Goal: Communication & Community: Answer question/provide support

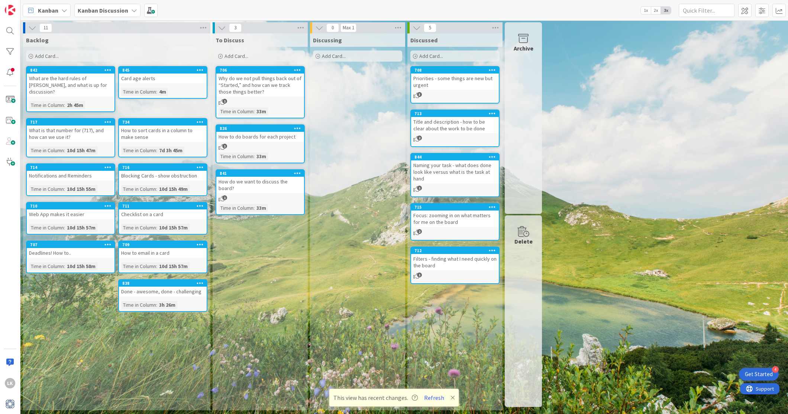
click at [134, 10] on icon at bounding box center [134, 10] width 6 height 6
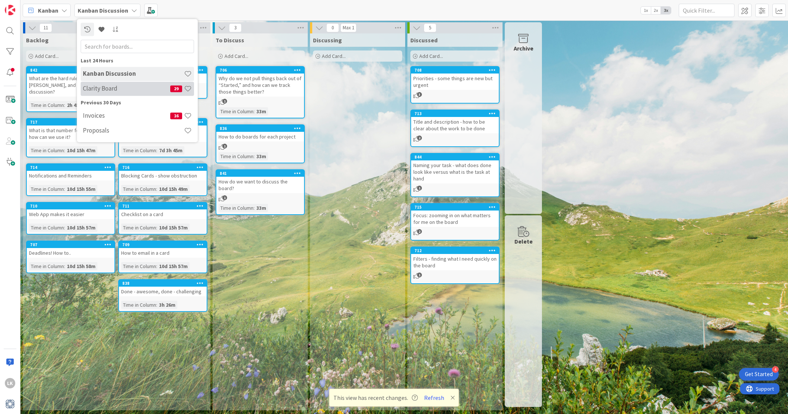
click at [123, 89] on h4 "Clarity Board" at bounding box center [126, 88] width 87 height 7
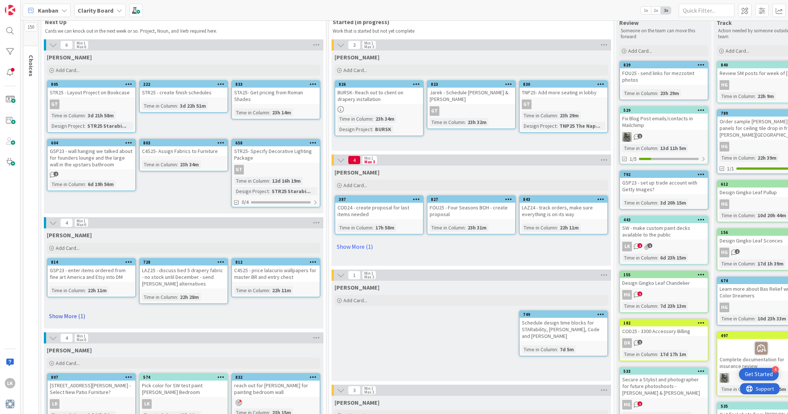
scroll to position [20, 0]
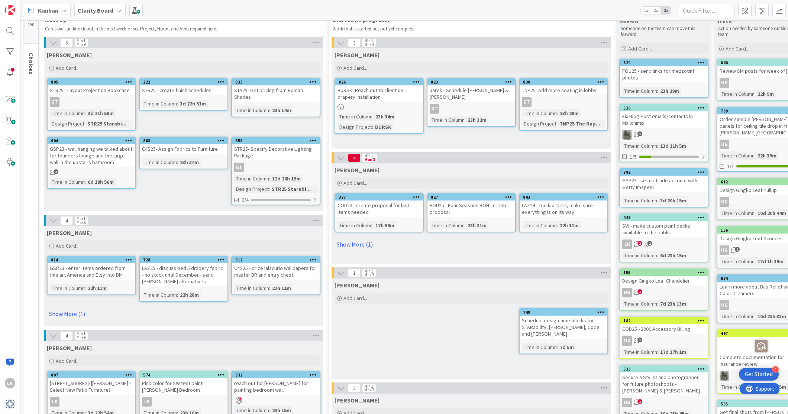
click at [117, 11] on icon at bounding box center [119, 10] width 6 height 6
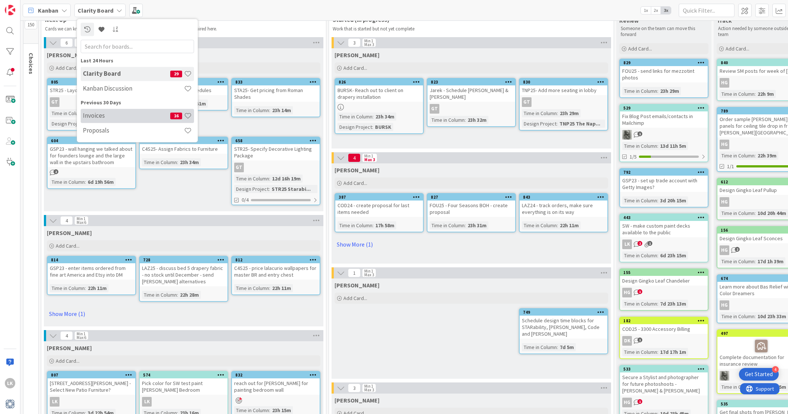
click at [108, 118] on h4 "Invoices" at bounding box center [126, 115] width 87 height 7
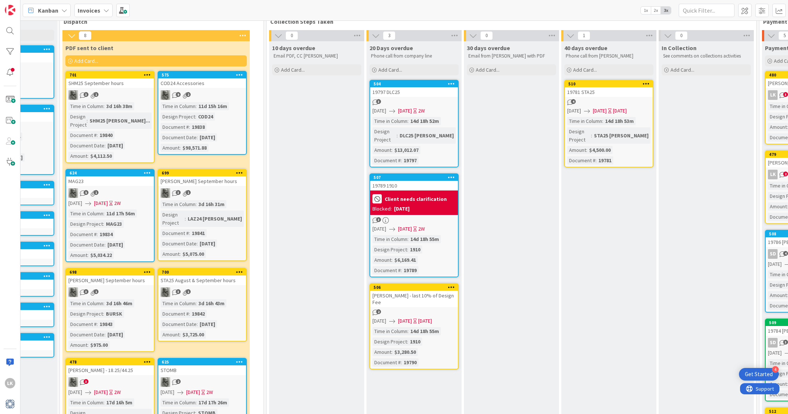
scroll to position [0, 658]
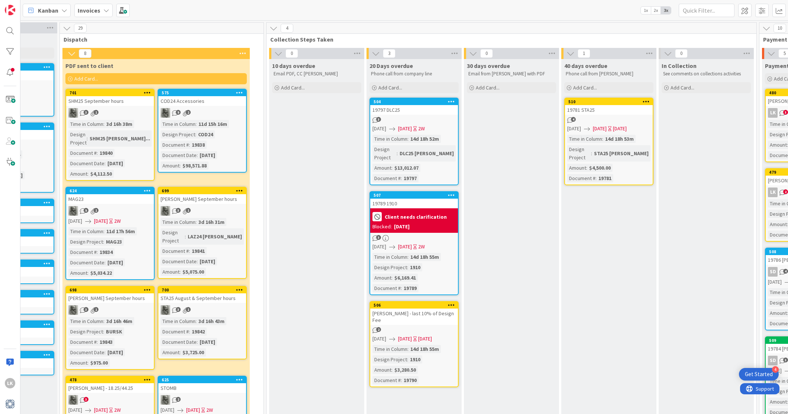
click at [103, 11] on icon at bounding box center [106, 10] width 6 height 6
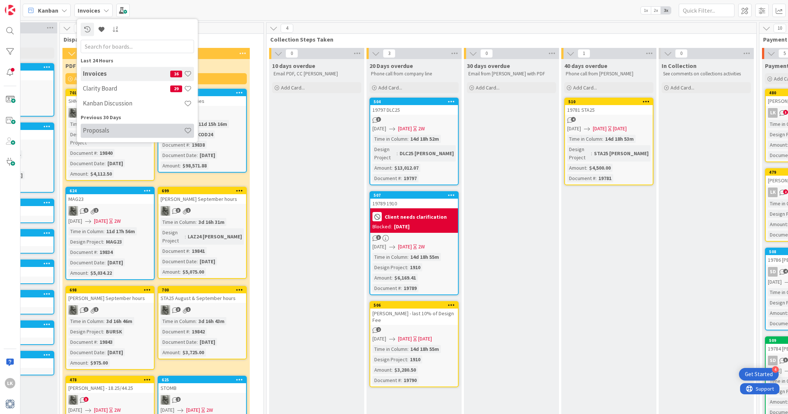
click at [107, 133] on h4 "Proposals" at bounding box center [133, 130] width 101 height 7
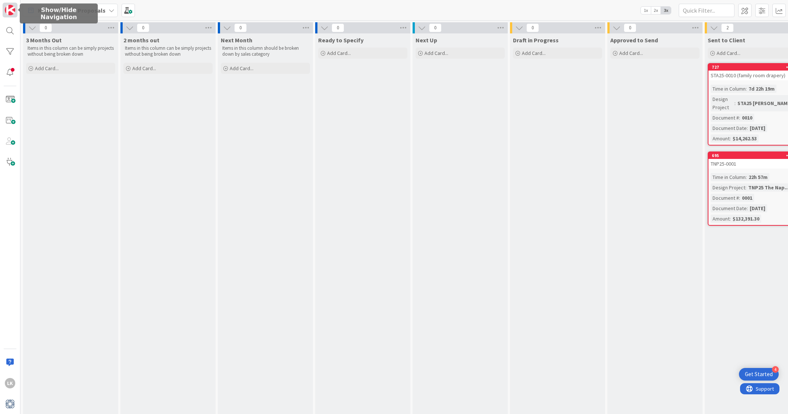
click at [12, 8] on img at bounding box center [10, 10] width 10 height 10
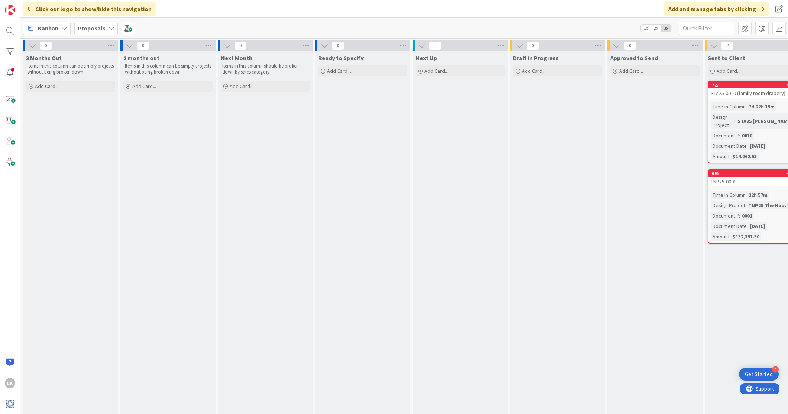
click at [108, 28] on icon at bounding box center [111, 28] width 6 height 6
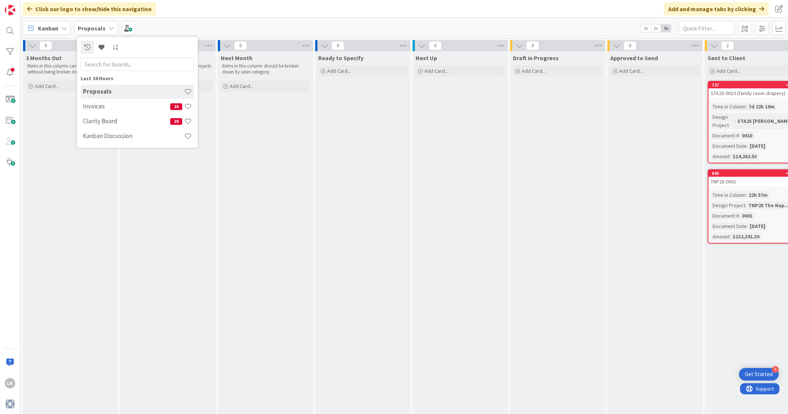
click at [108, 28] on icon at bounding box center [111, 28] width 6 height 6
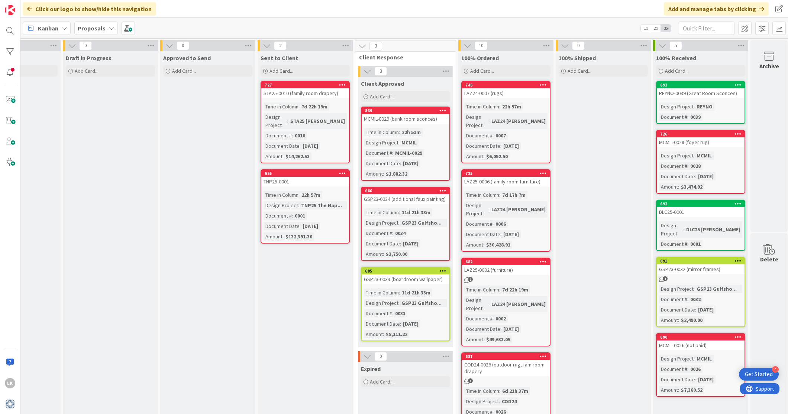
scroll to position [0, 447]
click at [108, 29] on icon at bounding box center [111, 28] width 6 height 6
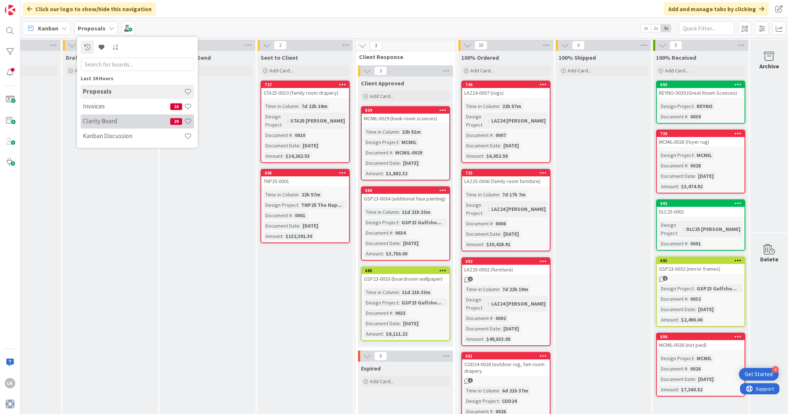
click at [99, 118] on h4 "Clarity Board" at bounding box center [126, 120] width 87 height 7
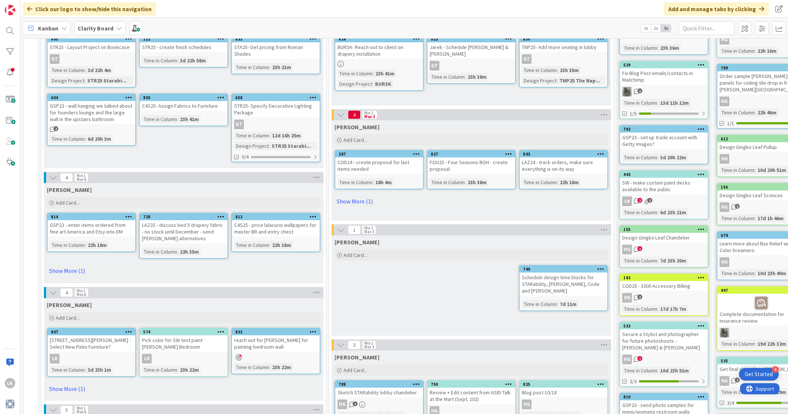
scroll to position [82, 0]
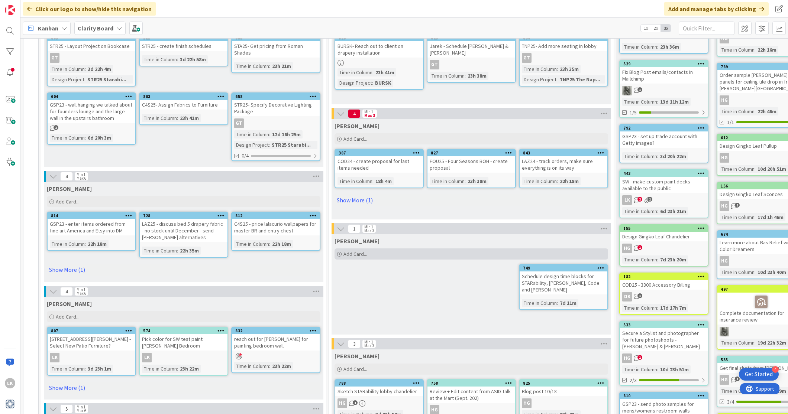
click at [354, 254] on span "Add Card..." at bounding box center [355, 254] width 24 height 7
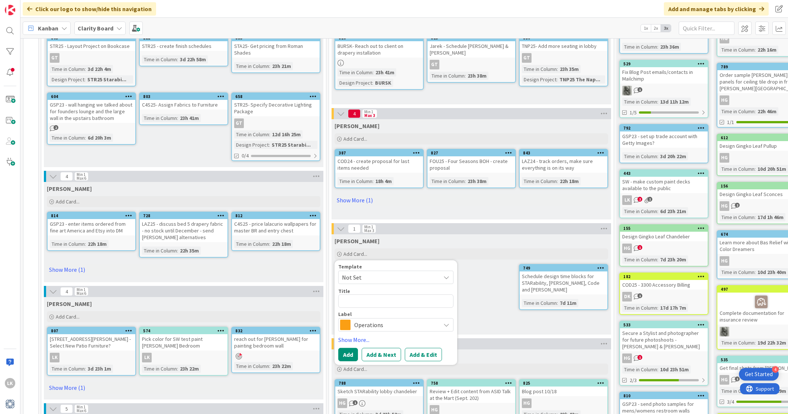
click at [431, 240] on div "[PERSON_NAME]" at bounding box center [470, 240] width 273 height 7
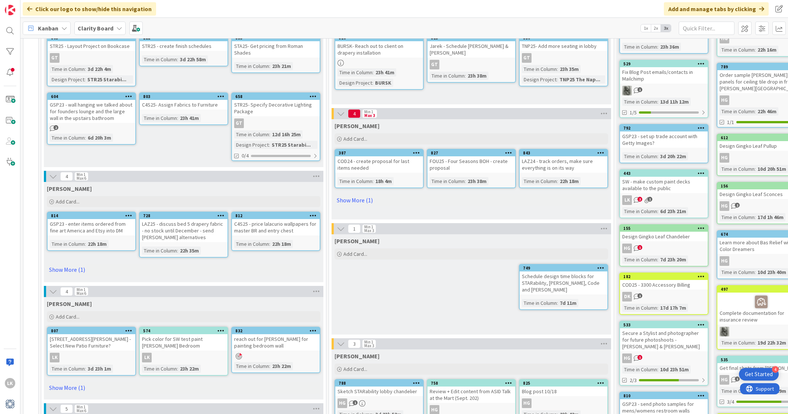
click at [635, 247] on icon "1" at bounding box center [637, 248] width 6 height 6
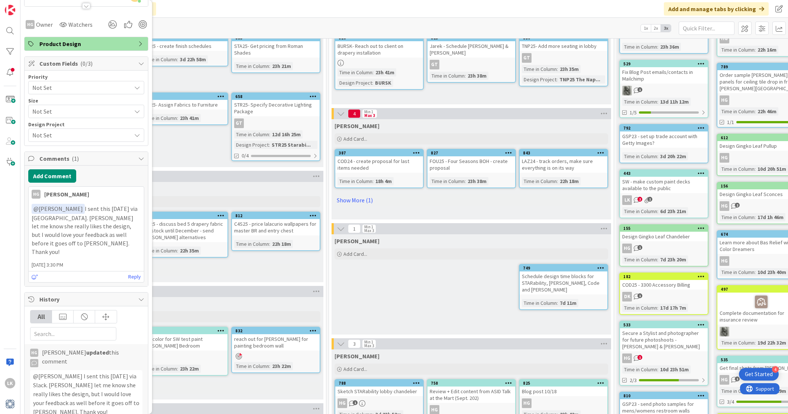
scroll to position [102, 0]
click at [130, 271] on link "Reply" at bounding box center [134, 275] width 13 height 9
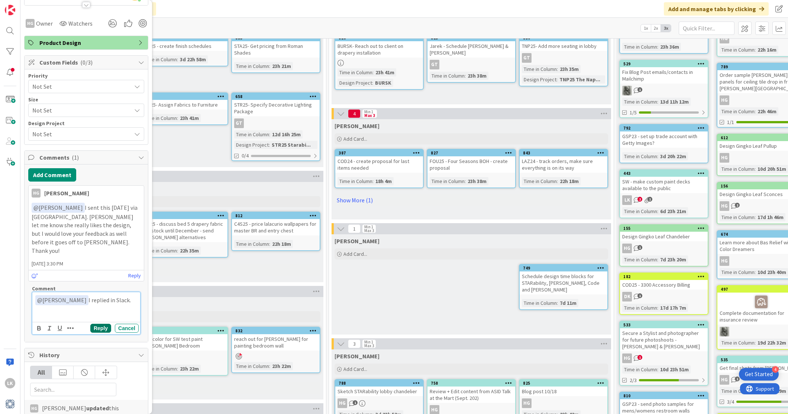
click at [102, 324] on button "Reply" at bounding box center [100, 328] width 21 height 9
click at [639, 358] on span "1" at bounding box center [639, 357] width 5 height 5
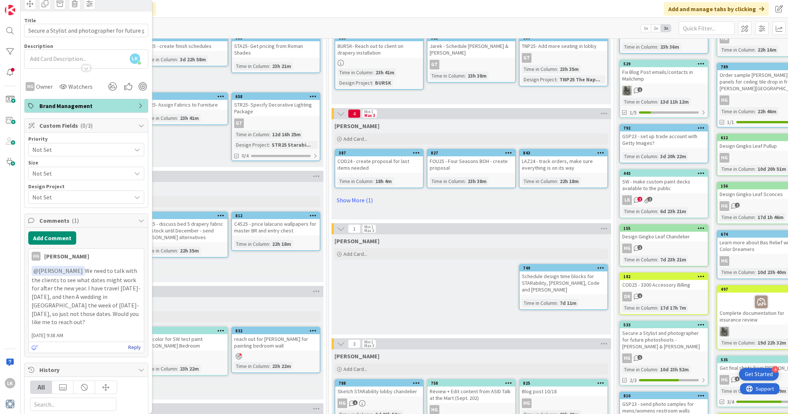
click at [133, 343] on link "Reply" at bounding box center [134, 347] width 13 height 9
click at [100, 414] on button "Reply" at bounding box center [100, 420] width 21 height 9
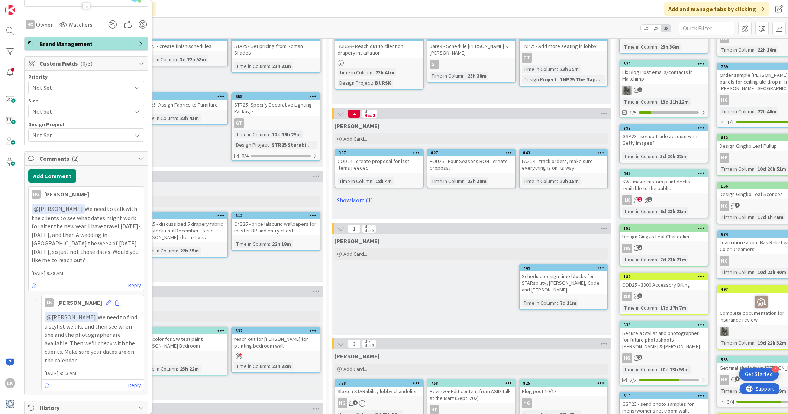
scroll to position [112, 0]
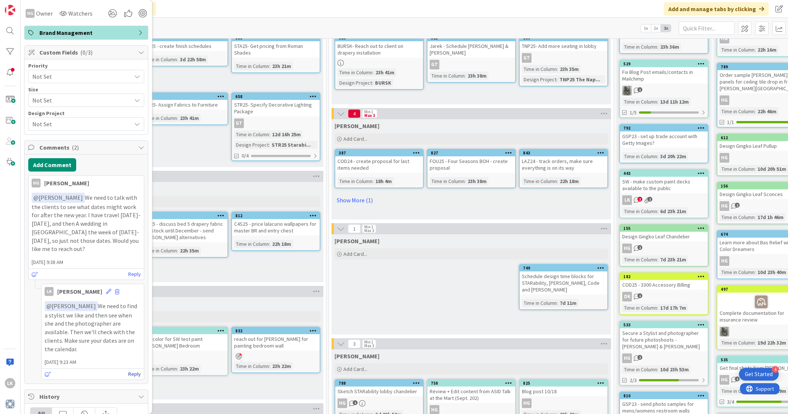
click at [133, 370] on link "Reply" at bounding box center [134, 374] width 13 height 9
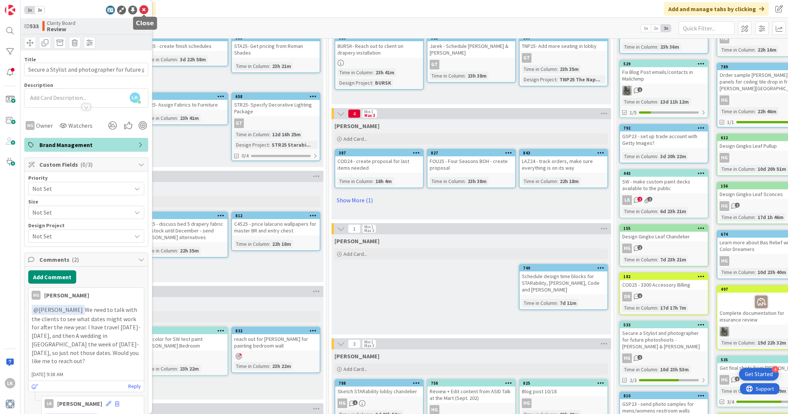
click at [144, 9] on icon at bounding box center [143, 10] width 9 height 9
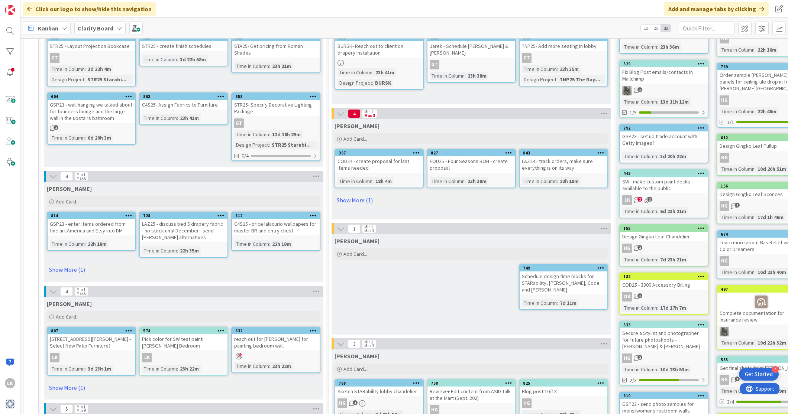
click at [119, 28] on icon at bounding box center [119, 28] width 6 height 6
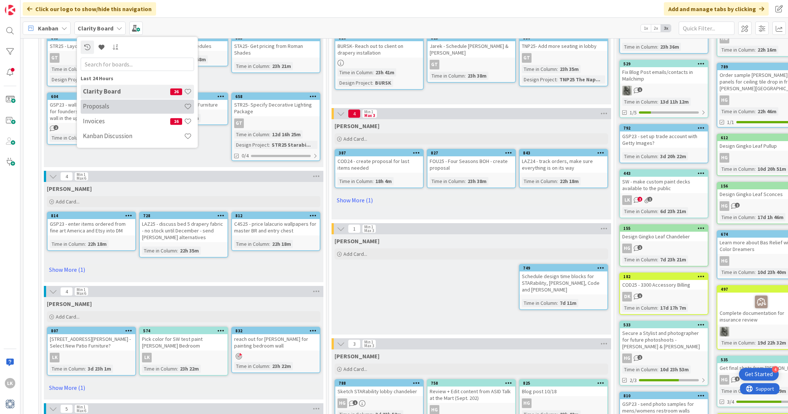
click at [119, 103] on h4 "Proposals" at bounding box center [133, 106] width 101 height 7
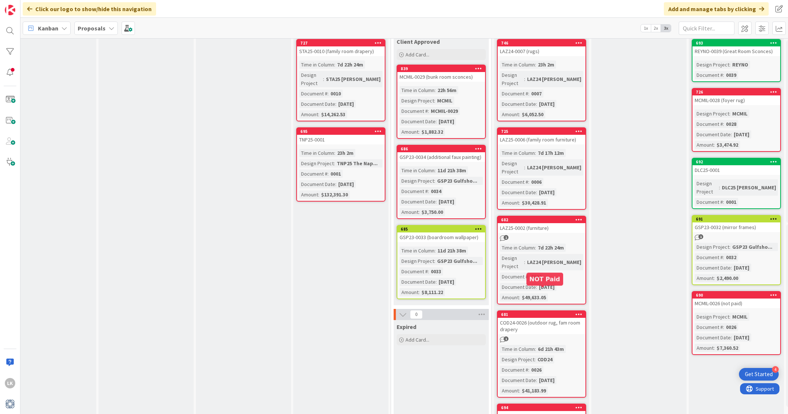
scroll to position [46, 411]
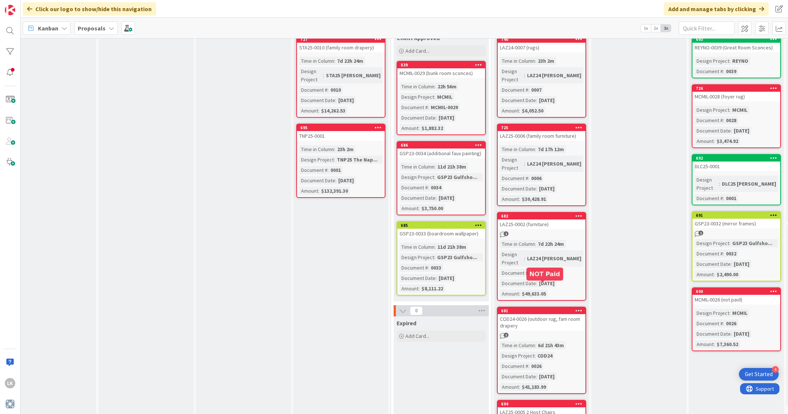
click at [552, 308] on div "681" at bounding box center [542, 311] width 88 height 7
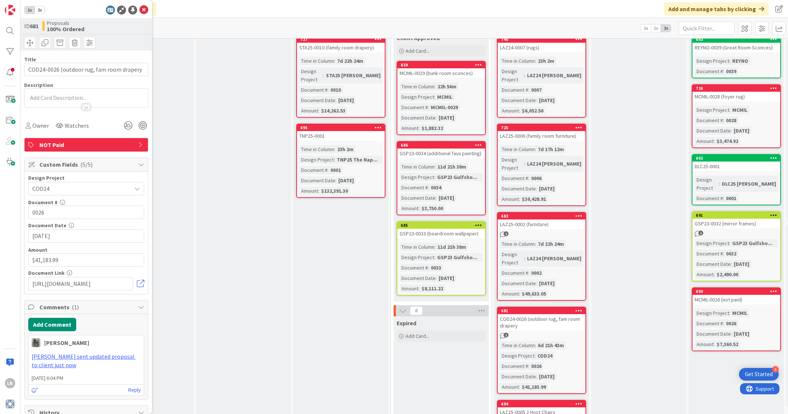
click at [138, 143] on icon at bounding box center [141, 145] width 6 height 6
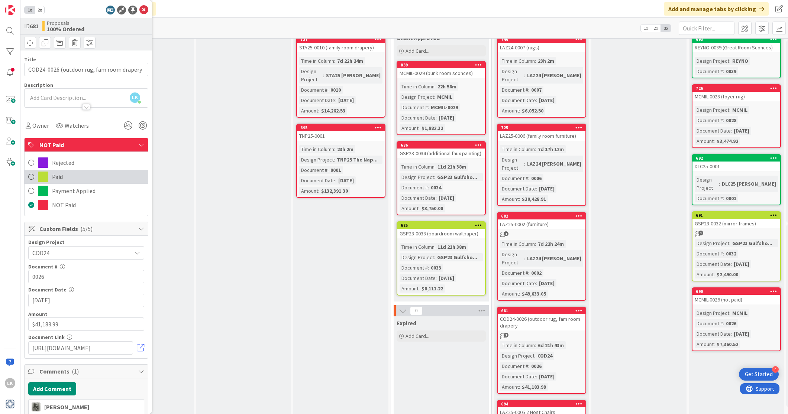
click at [28, 175] on span at bounding box center [31, 176] width 6 height 11
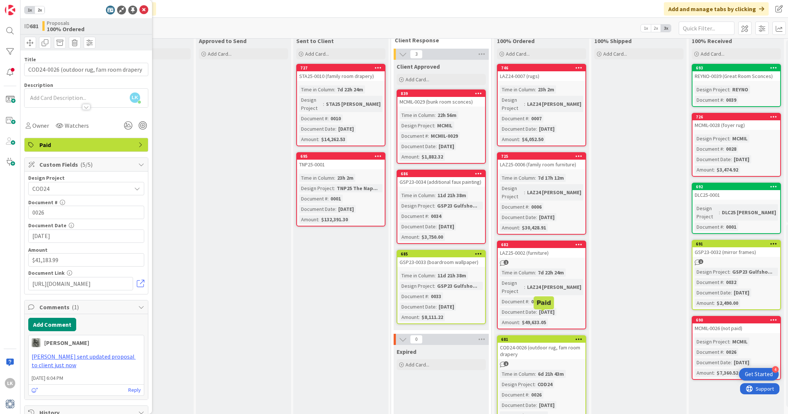
scroll to position [27, 411]
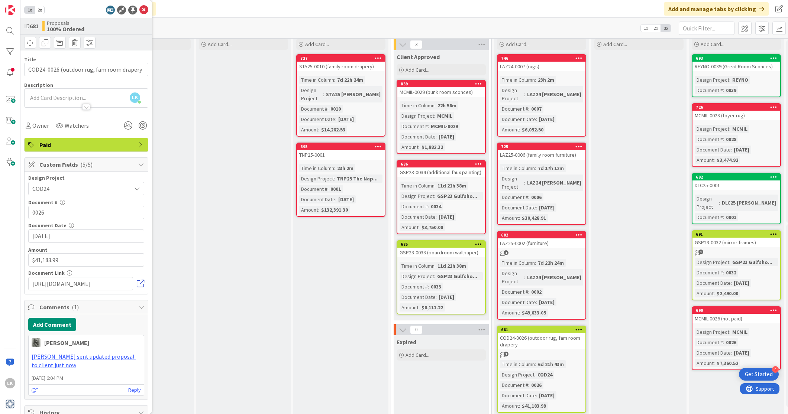
click at [140, 280] on link at bounding box center [140, 283] width 7 height 7
click at [145, 7] on icon at bounding box center [143, 10] width 9 height 9
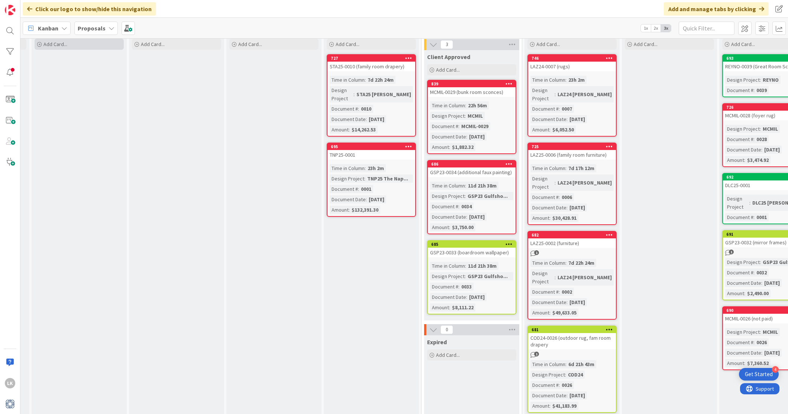
scroll to position [27, 364]
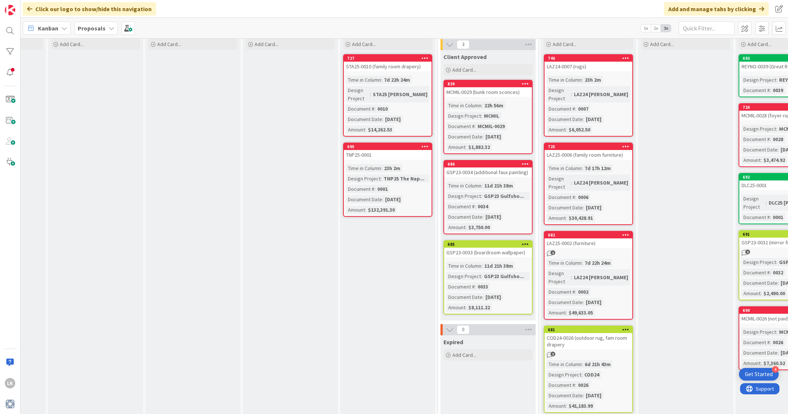
click at [108, 28] on icon at bounding box center [111, 28] width 6 height 6
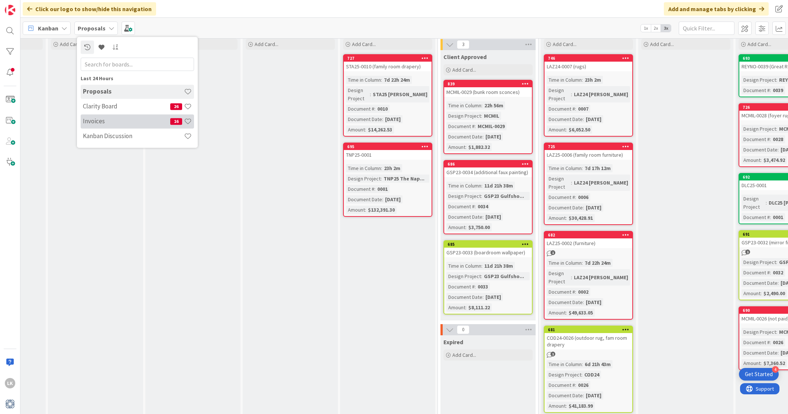
click at [98, 120] on h4 "Invoices" at bounding box center [126, 120] width 87 height 7
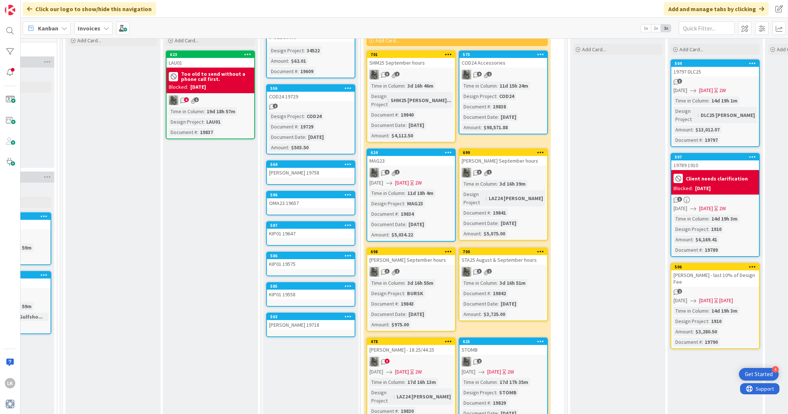
scroll to position [0, 357]
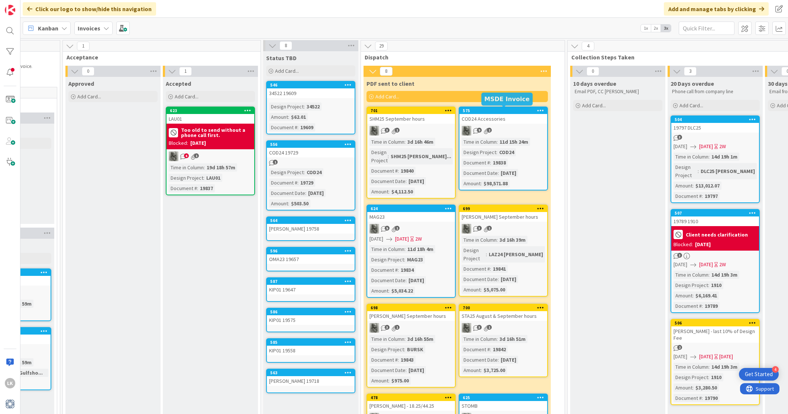
click at [504, 110] on div "575" at bounding box center [505, 110] width 84 height 5
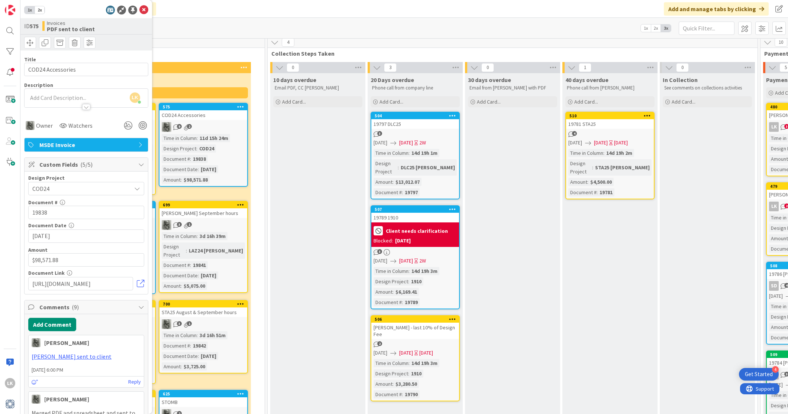
scroll to position [4, 655]
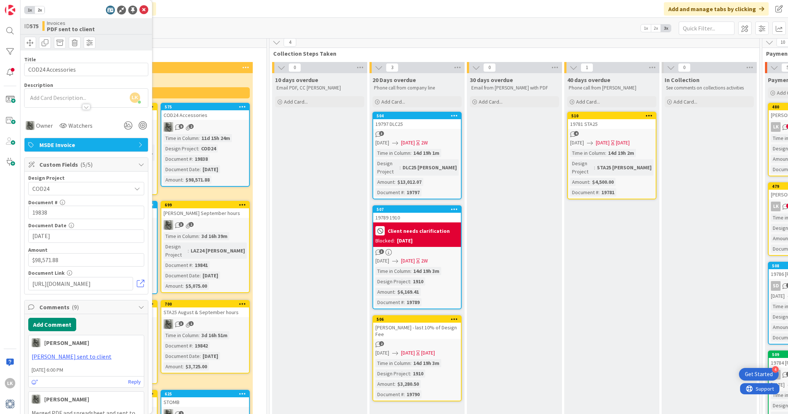
click at [275, 42] on icon at bounding box center [276, 42] width 8 height 8
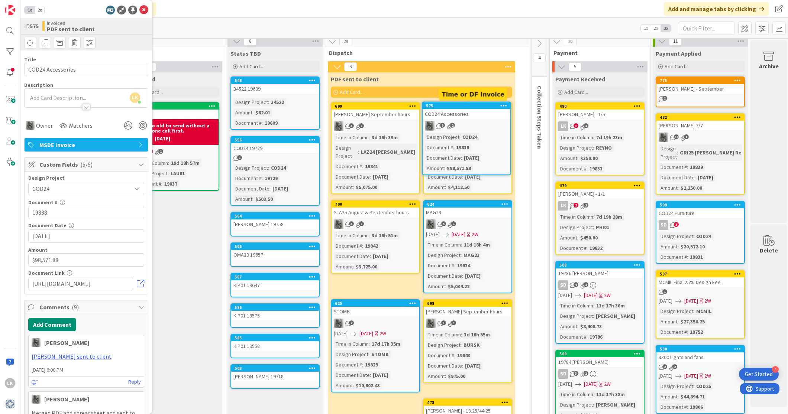
scroll to position [0, 392]
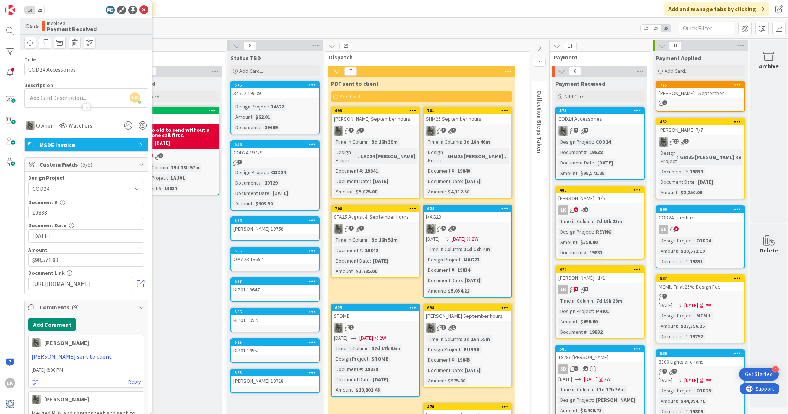
click at [570, 211] on icon "3" at bounding box center [573, 210] width 6 height 6
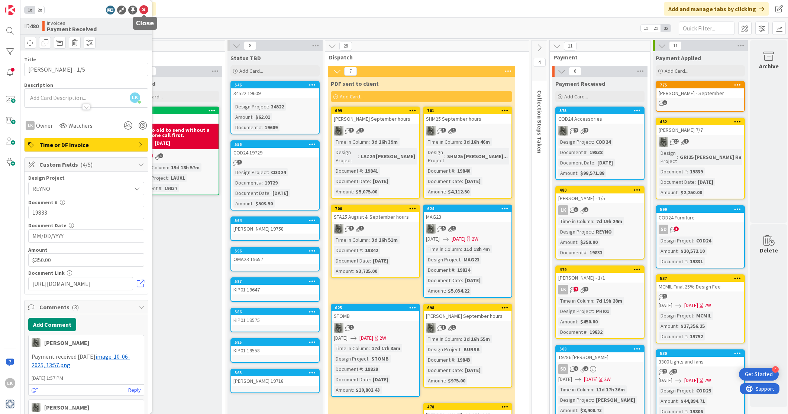
click at [144, 10] on icon at bounding box center [143, 10] width 9 height 9
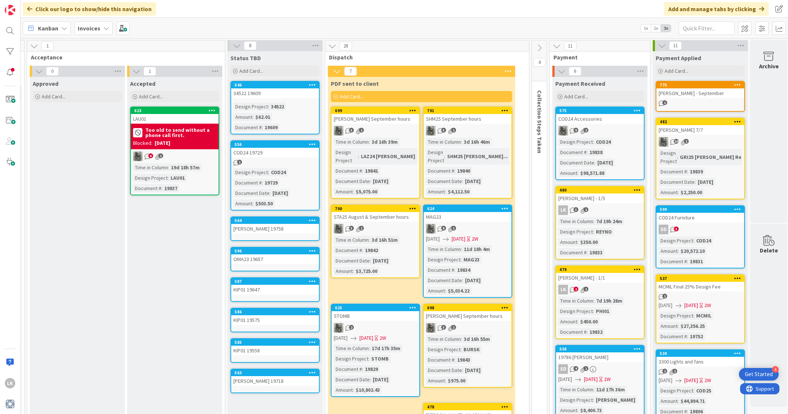
click at [575, 289] on span "2" at bounding box center [575, 289] width 5 height 5
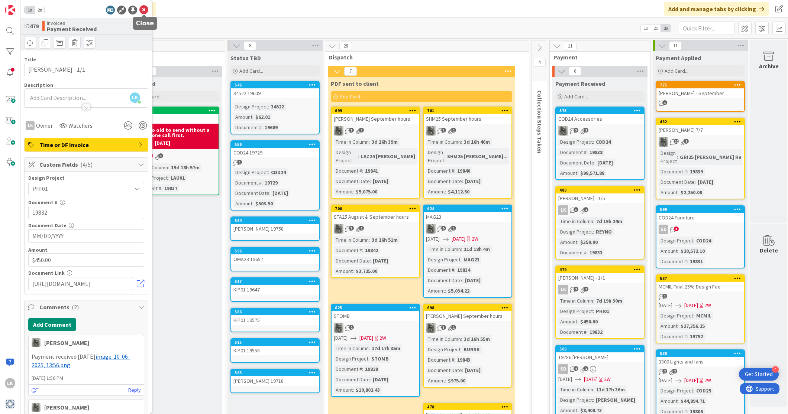
click at [144, 9] on icon at bounding box center [143, 10] width 9 height 9
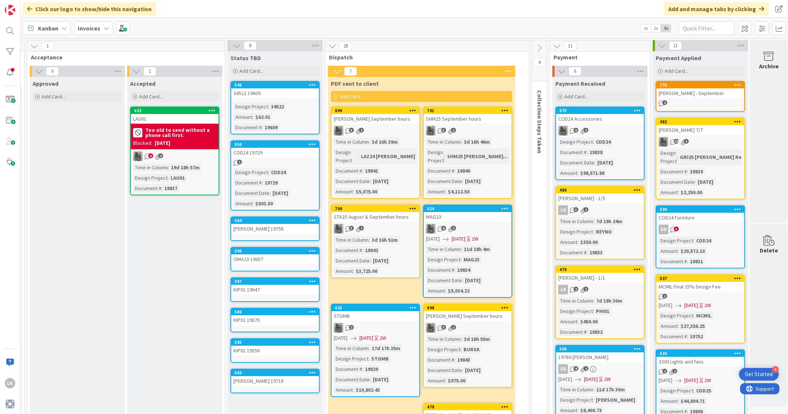
click at [670, 227] on icon "3" at bounding box center [673, 230] width 6 height 6
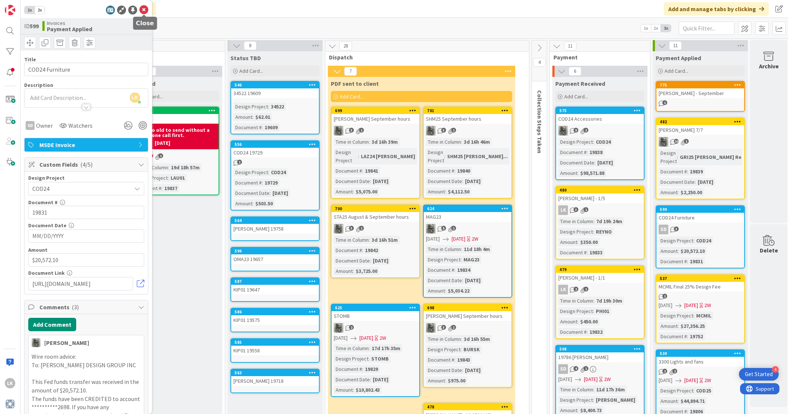
click at [145, 10] on icon at bounding box center [143, 10] width 9 height 9
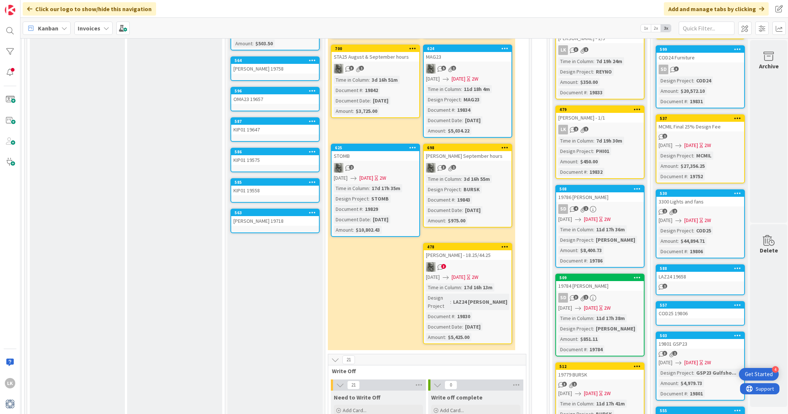
scroll to position [0, 392]
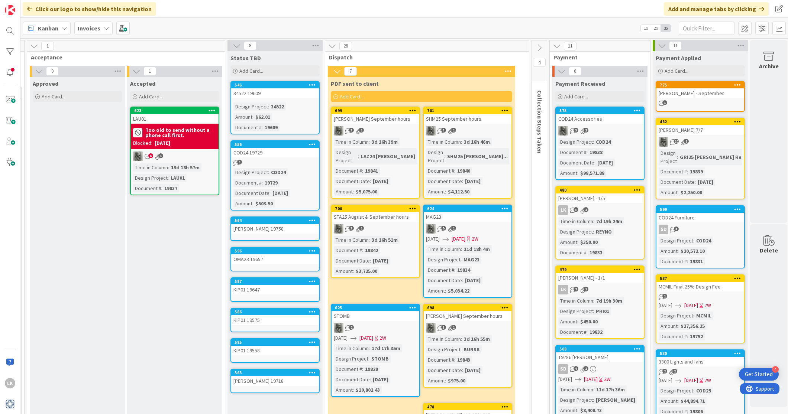
click at [148, 154] on span "6" at bounding box center [150, 155] width 5 height 5
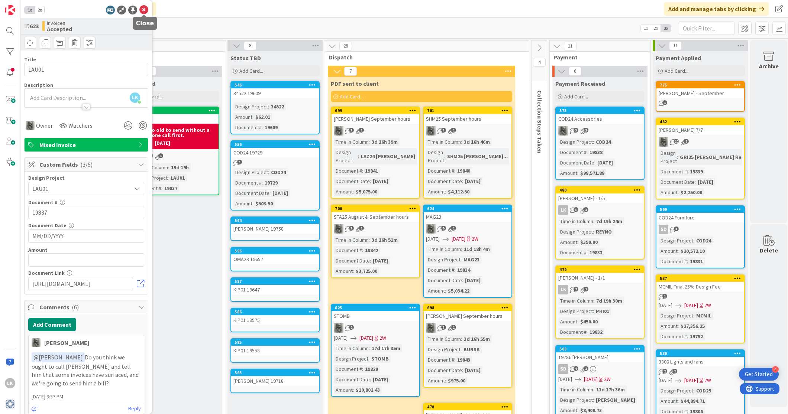
click at [142, 11] on icon at bounding box center [143, 10] width 9 height 9
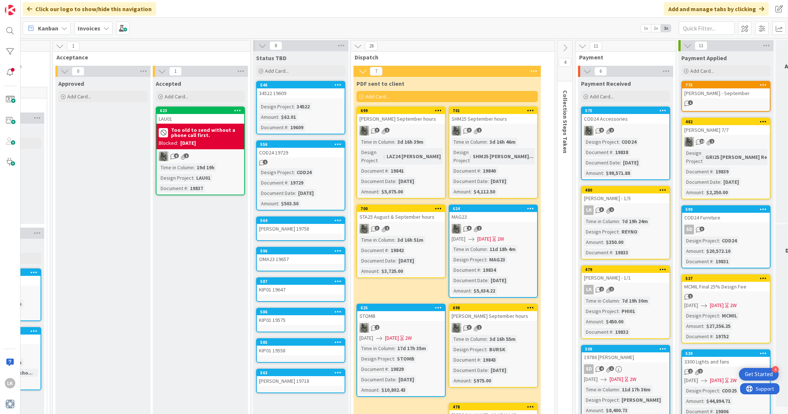
scroll to position [0, 392]
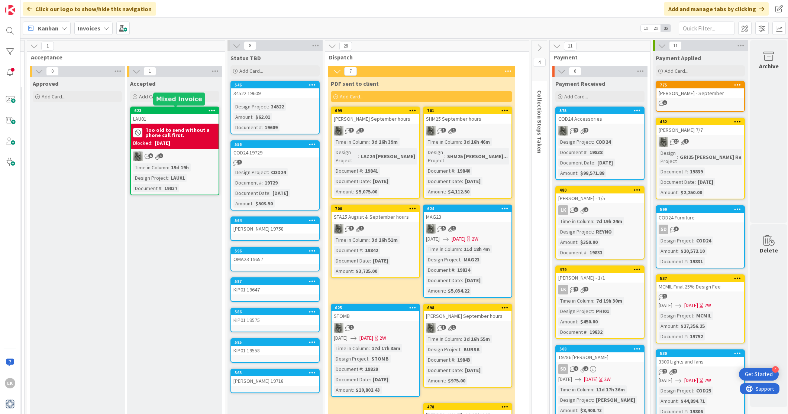
click at [162, 111] on div "623" at bounding box center [176, 110] width 84 height 5
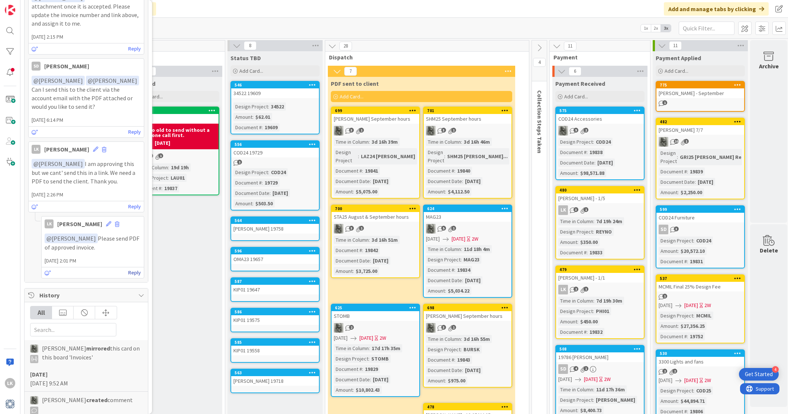
scroll to position [528, 0]
click at [135, 267] on link "Reply" at bounding box center [134, 271] width 13 height 9
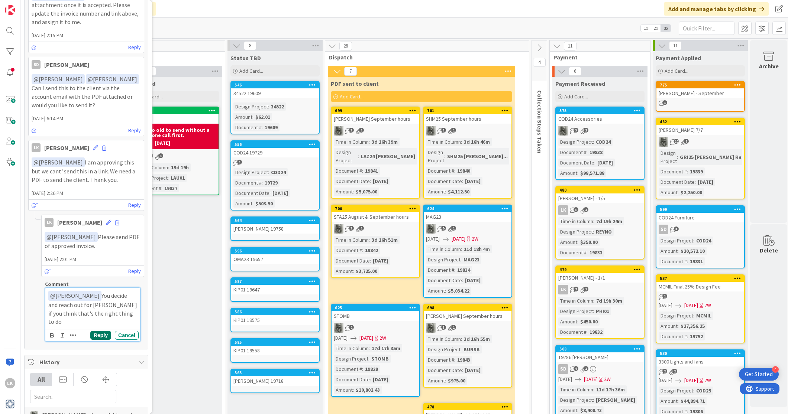
click at [99, 331] on button "Reply" at bounding box center [100, 335] width 21 height 9
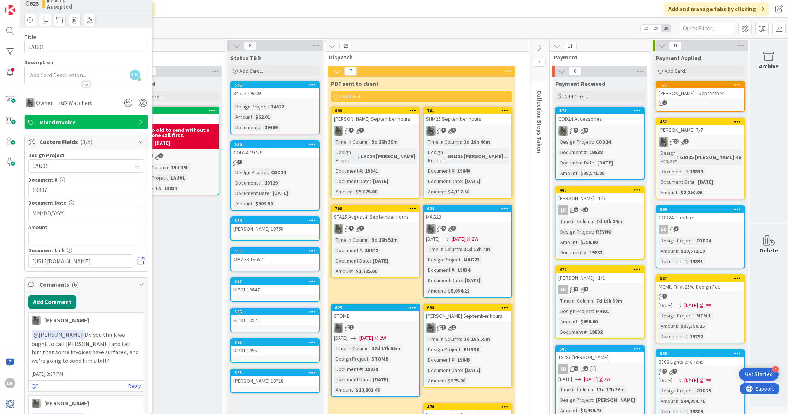
scroll to position [0, 0]
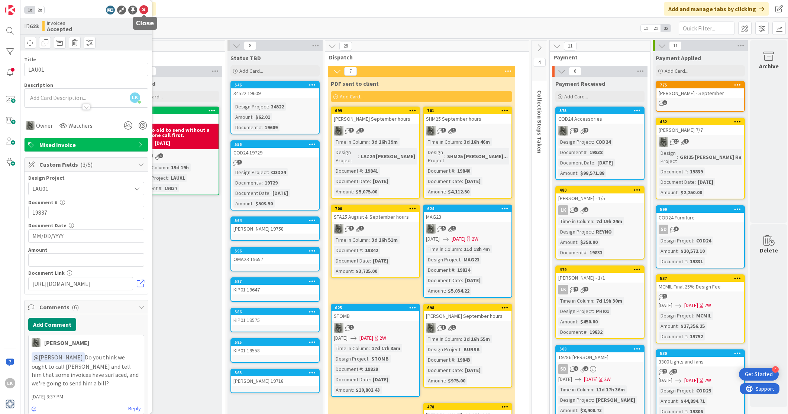
click at [142, 10] on icon at bounding box center [143, 10] width 9 height 9
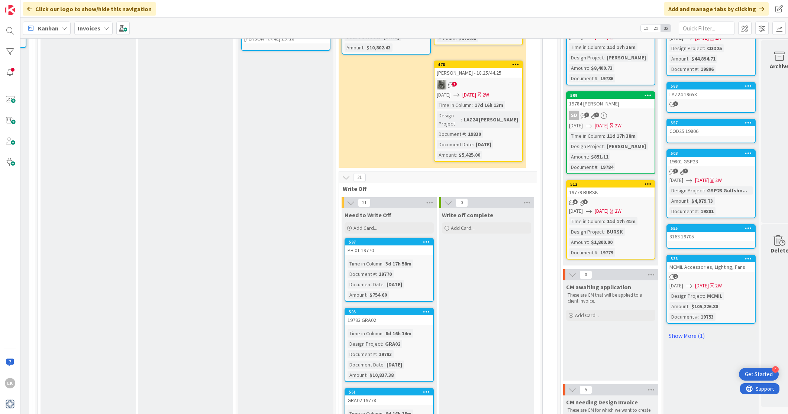
scroll to position [0, 382]
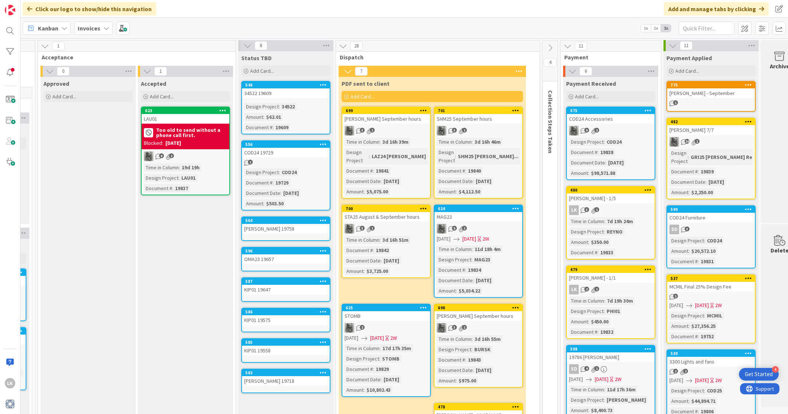
click at [103, 25] on icon at bounding box center [106, 28] width 6 height 6
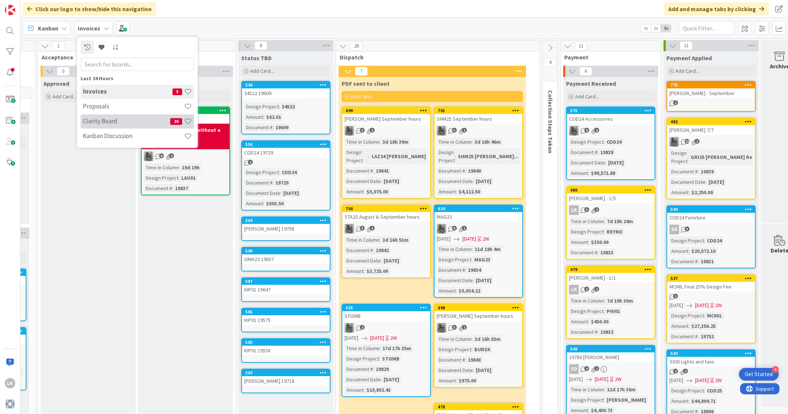
click at [97, 126] on div "Clarity Board 26" at bounding box center [137, 121] width 113 height 14
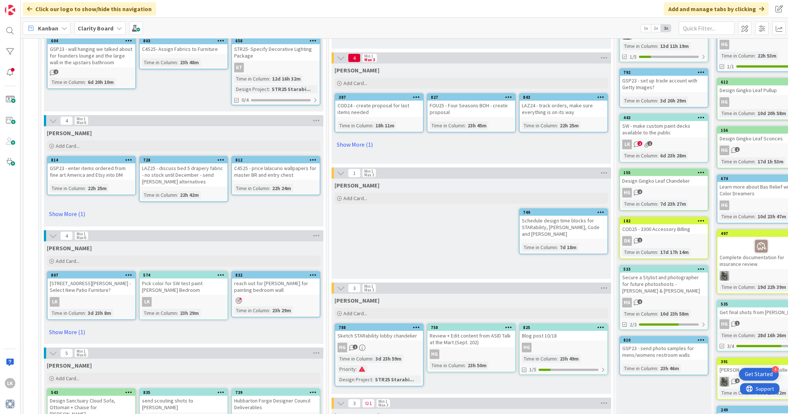
scroll to position [138, 0]
click at [349, 198] on span "Add Card..." at bounding box center [355, 198] width 24 height 7
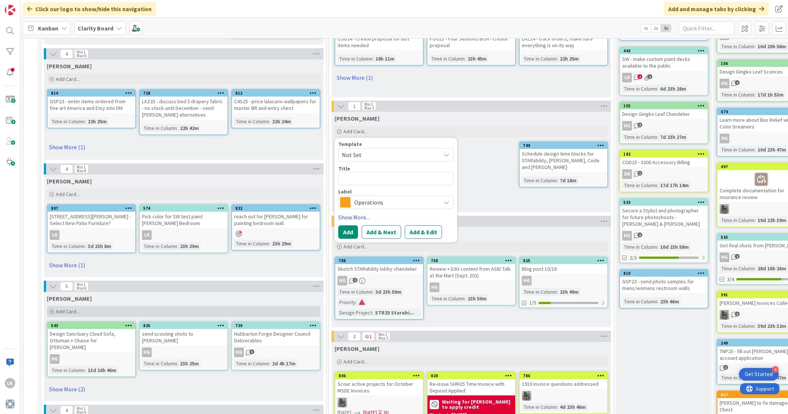
scroll to position [209, 0]
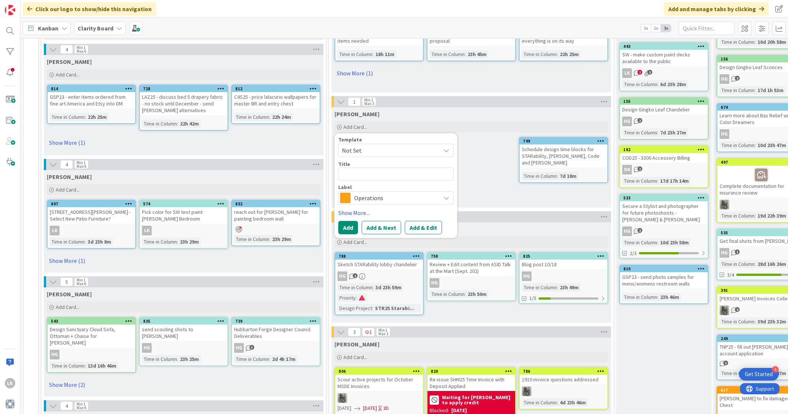
click at [437, 116] on div "[PERSON_NAME]" at bounding box center [470, 113] width 273 height 7
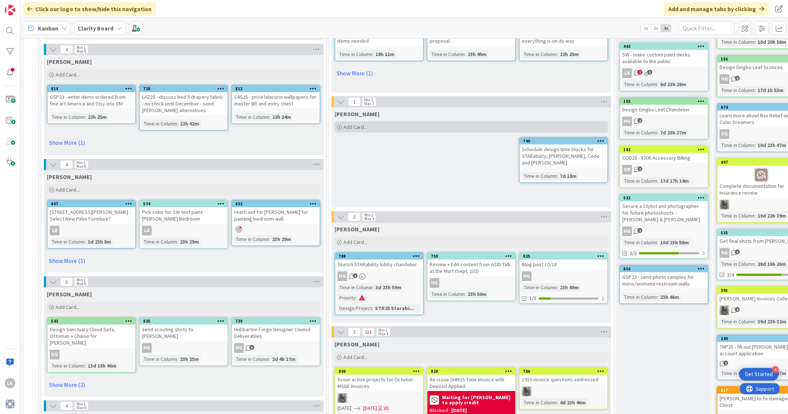
click at [351, 126] on span "Add Card..." at bounding box center [355, 127] width 24 height 7
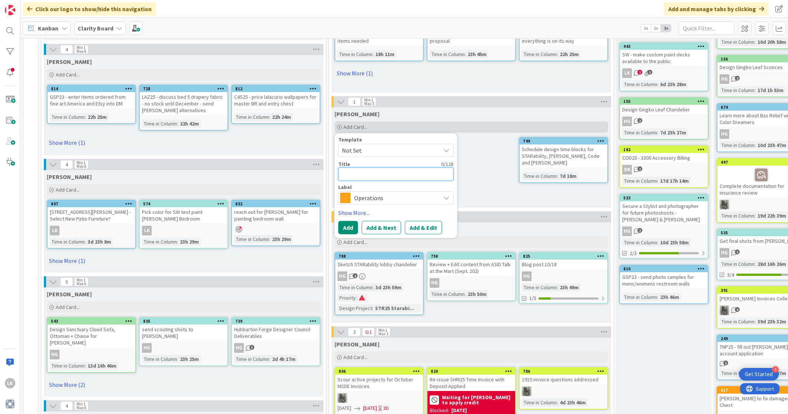
type textarea "S"
type textarea "x"
type textarea "Si"
type textarea "x"
type textarea "Sig"
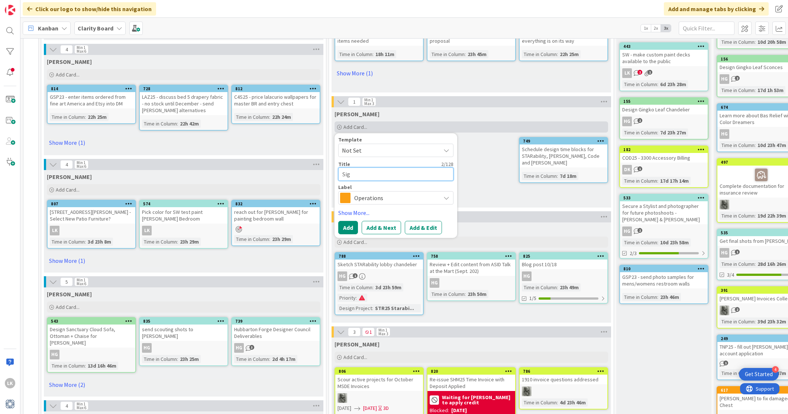
type textarea "x"
type textarea "Sign"
type textarea "x"
type textarea "Sign"
type textarea "x"
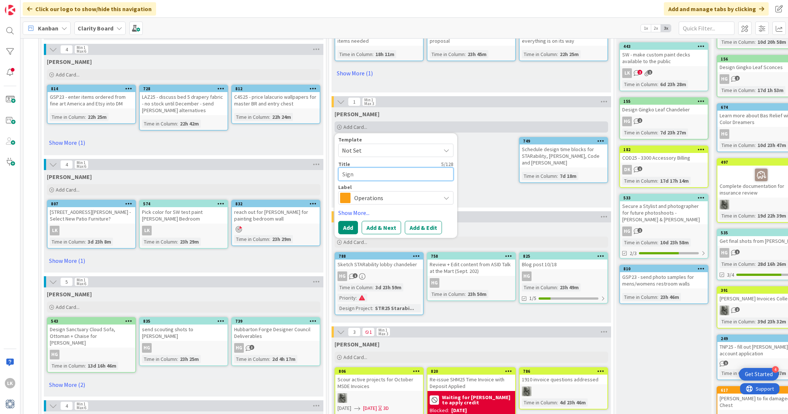
type textarea "Sign t"
type textarea "x"
type textarea "Sign ta"
type textarea "x"
type textarea "Sign tax"
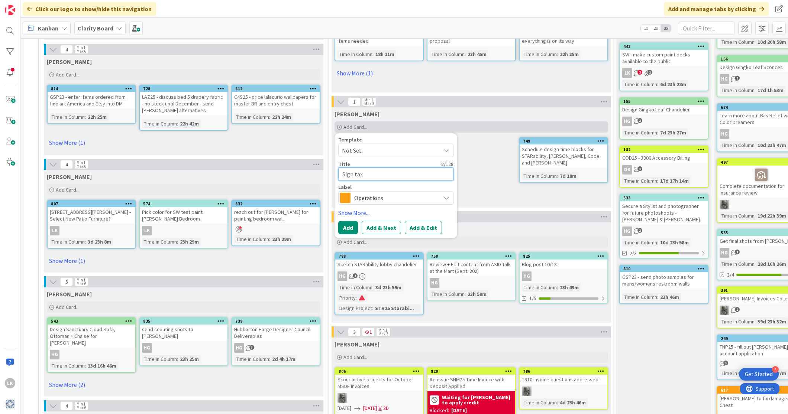
type textarea "x"
type textarea "Sign taxe"
type textarea "x"
type textarea "Sign taxes"
type textarea "x"
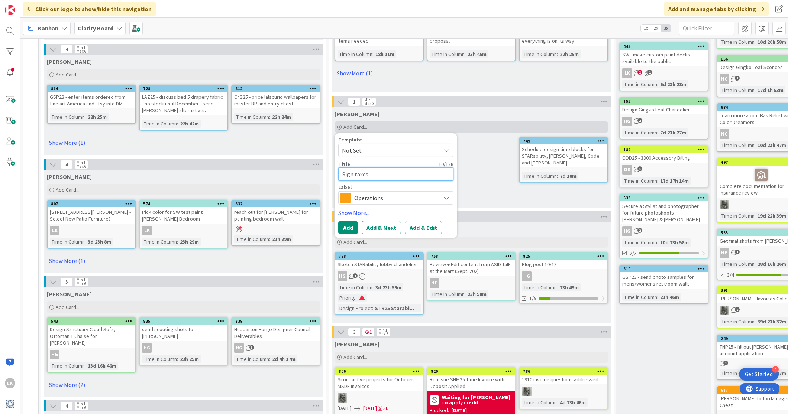
type textarea "Sign taxes"
type textarea "x"
type textarea "Sign taxes i"
type textarea "x"
type textarea "Sign taxes in"
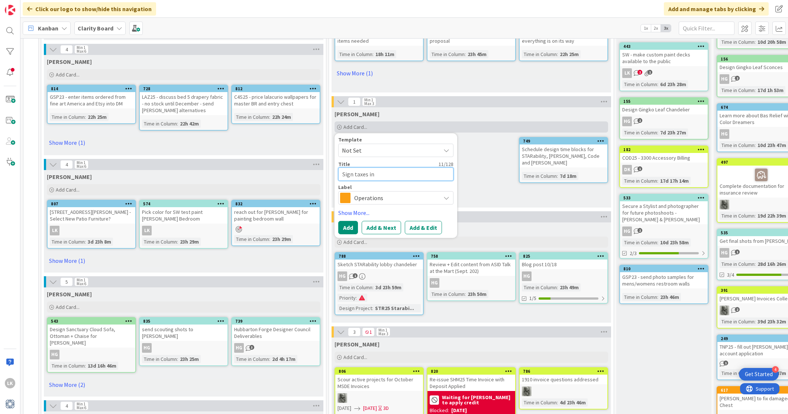
type textarea "x"
type textarea "Sign taxes in"
type textarea "x"
type textarea "Sign taxes in S"
type textarea "x"
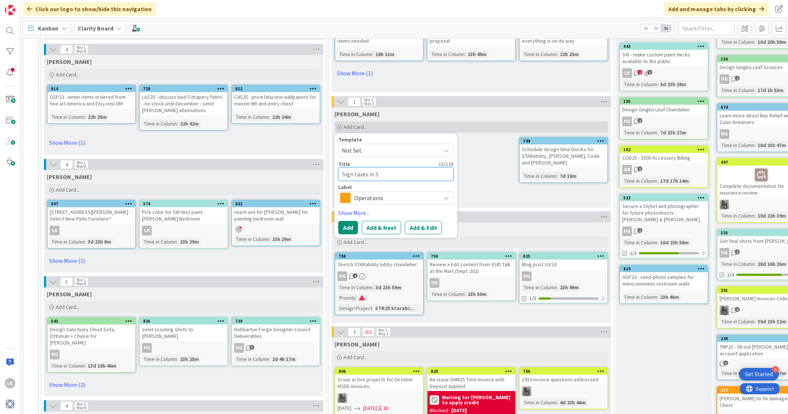
type textarea "Sign taxes in Sa"
type textarea "x"
type textarea "Sign taxes in Saf"
type textarea "x"
type textarea "Sign taxes in Safe"
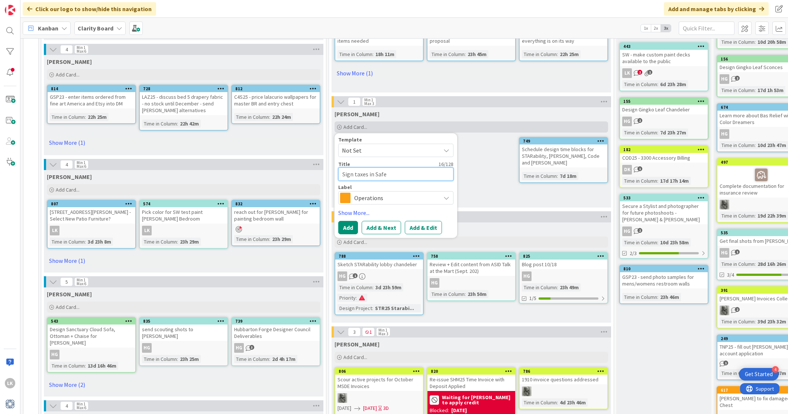
type textarea "x"
type textarea "Sign taxes in Safe"
type textarea "x"
type textarea "Sign taxes in Safe S"
type textarea "x"
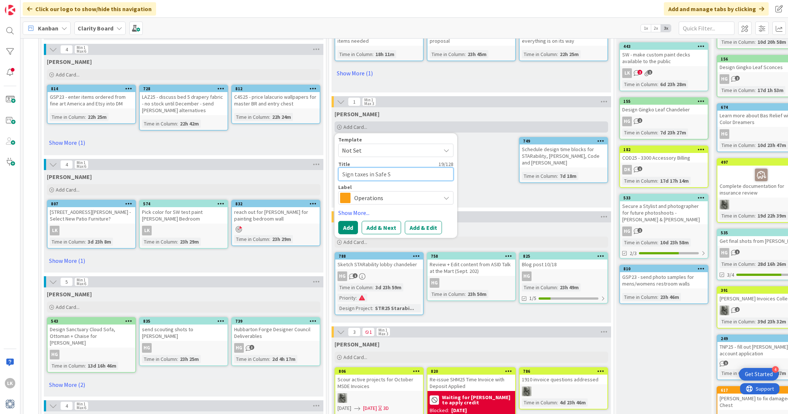
type textarea "Sign taxes in Safe Se"
type textarea "x"
type textarea "Sign taxes in Safe Sen"
type textarea "x"
type textarea "Sign taxes in Safe Send"
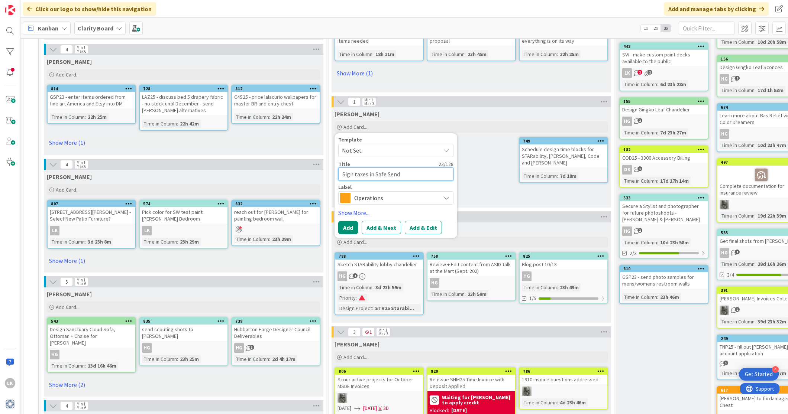
click at [354, 174] on textarea "Sign taxes in Safe Send" at bounding box center [395, 174] width 115 height 13
type textarea "x"
type textarea "Sign cotaxes in Safe Send"
type textarea "x"
type textarea "Sign cortaxes in Safe Send"
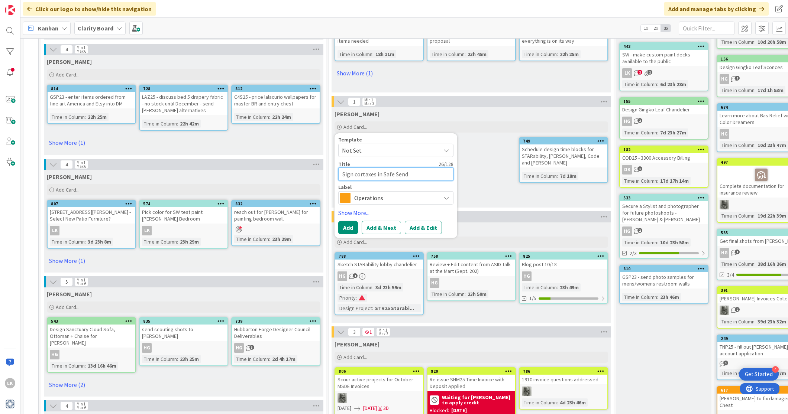
type textarea "x"
type textarea "Sign corptaxes in Safe Send"
type textarea "x"
type textarea "Sign corpotaxes in Safe Send"
type textarea "x"
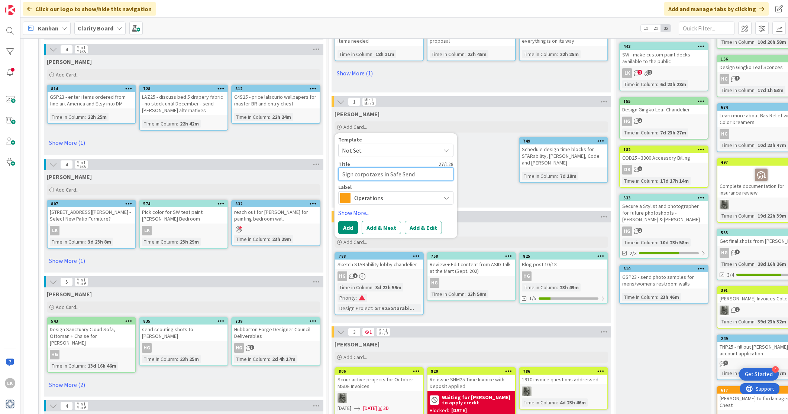
type textarea "Sign corportaxes in Safe Send"
type textarea "x"
type textarea "Sign corporataxes in Safe Send"
type textarea "x"
type textarea "Sign corporattaxes in Safe Send"
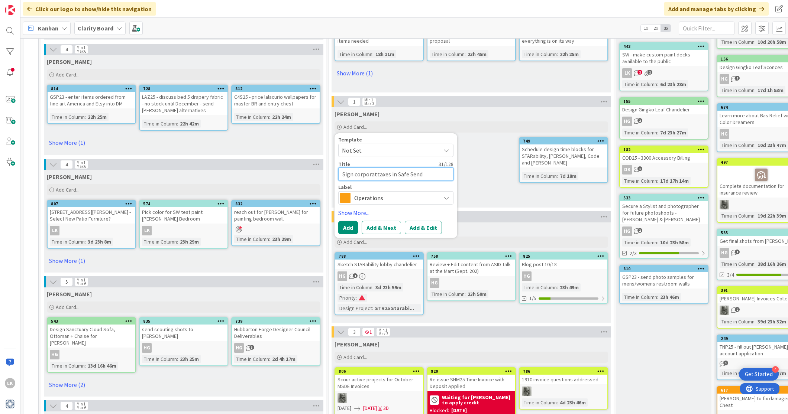
type textarea "x"
type textarea "Sign corporatetaxes in Safe Send"
type textarea "x"
type textarea "Sign corporate taxes in Safe Send"
click at [344, 173] on textarea "Sign corporate taxes in Safe Send" at bounding box center [395, 174] width 115 height 13
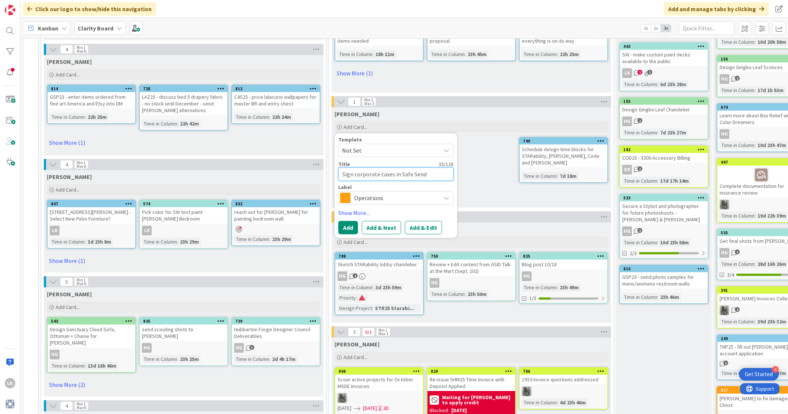
type textarea "x"
type textarea "ign corporate taxes in Safe Send"
type textarea "x"
type textarea "Rign corporate taxes in Safe Send"
type textarea "x"
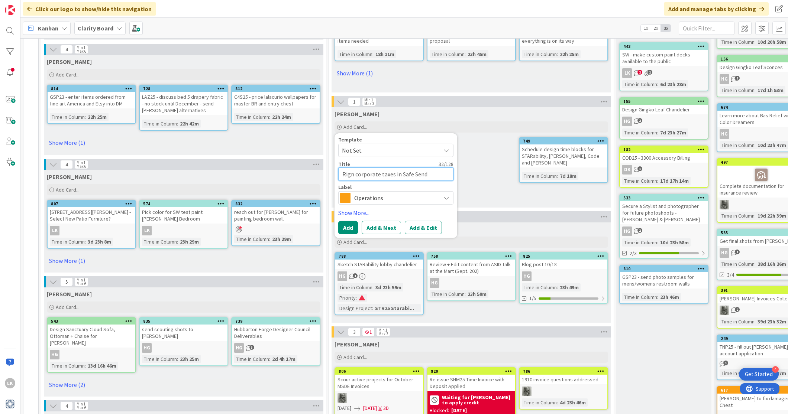
type textarea "Reign corporate taxes in Safe Send"
type textarea "x"
type textarea "Revign corporate taxes in Safe Send"
type textarea "x"
type textarea "[DEMOGRAPHIC_DATA] corporate taxes in Safe Send"
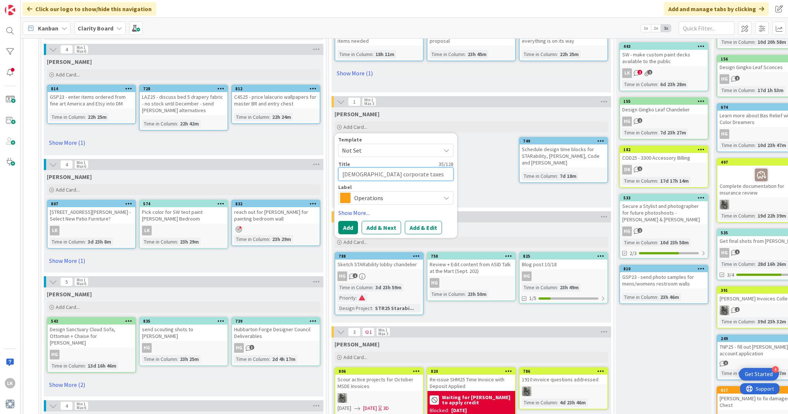
type textarea "x"
type textarea "Revieign corporate taxes in Safe Send"
type textarea "x"
type textarea "Reviewign corporate taxes in Safe Send"
type textarea "x"
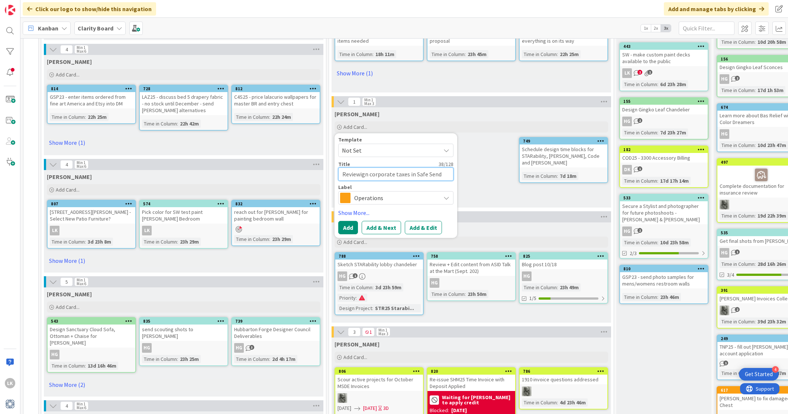
type textarea "Review ign corporate taxes in Safe Send"
type textarea "x"
type textarea "Review anign corporate taxes in Safe Send"
type textarea "x"
type textarea "Review and ign corporate taxes in Safe Send"
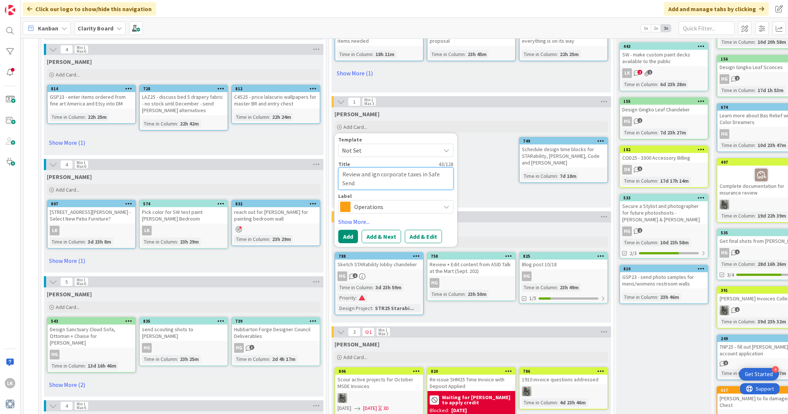
type textarea "x"
type textarea "Review and sign corporate taxes in Safe Send"
click at [346, 237] on button "Add" at bounding box center [348, 236] width 20 height 13
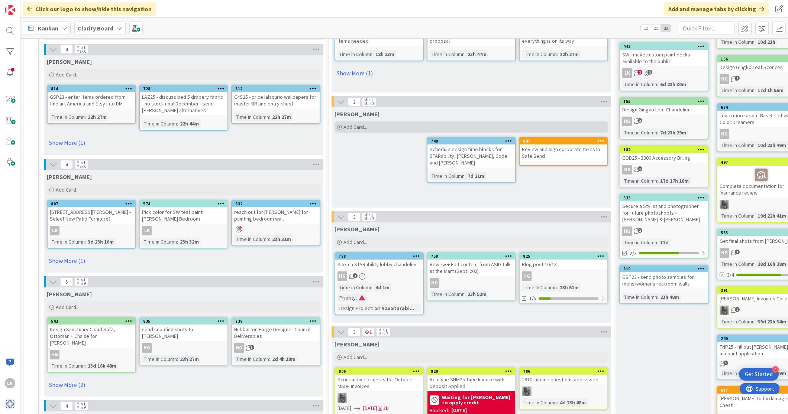
click at [346, 127] on span "Add Card..." at bounding box center [355, 127] width 24 height 7
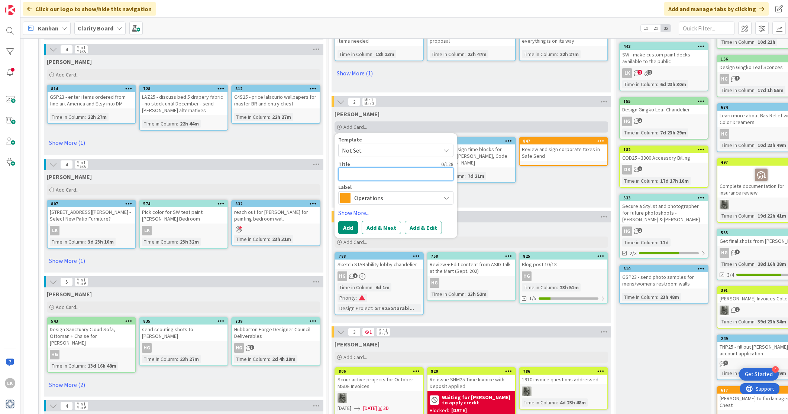
type textarea "x"
type textarea "S"
type textarea "x"
type textarea "Se"
type textarea "x"
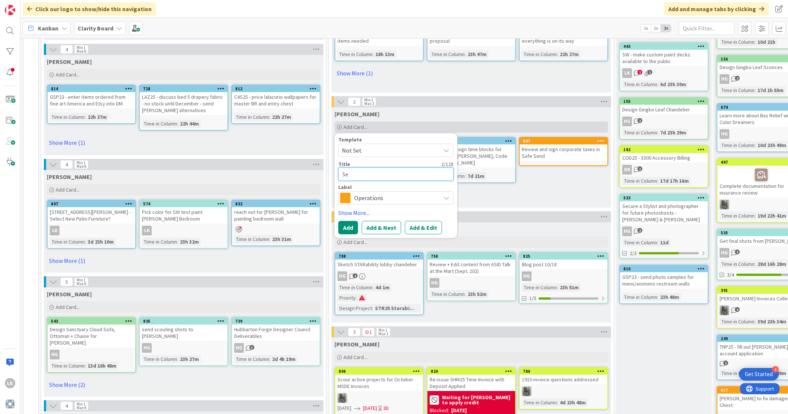
type textarea "Sen"
type textarea "x"
type textarea "Send"
type textarea "x"
type textarea "Send"
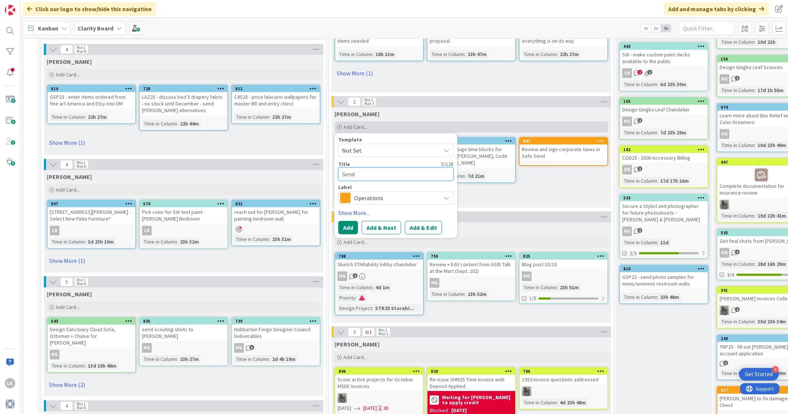
type textarea "x"
type textarea "Send D"
type textarea "x"
type textarea "Send Dov"
type textarea "x"
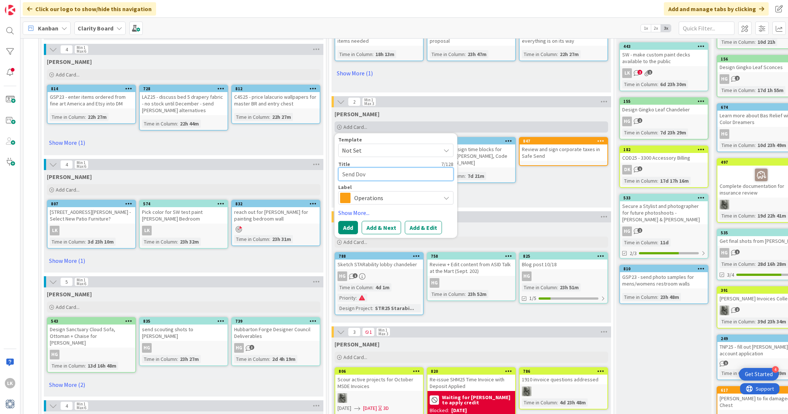
type textarea "Send Dove"
type textarea "x"
type textarea "Send Dove a"
type textarea "x"
type textarea "Send Dove a"
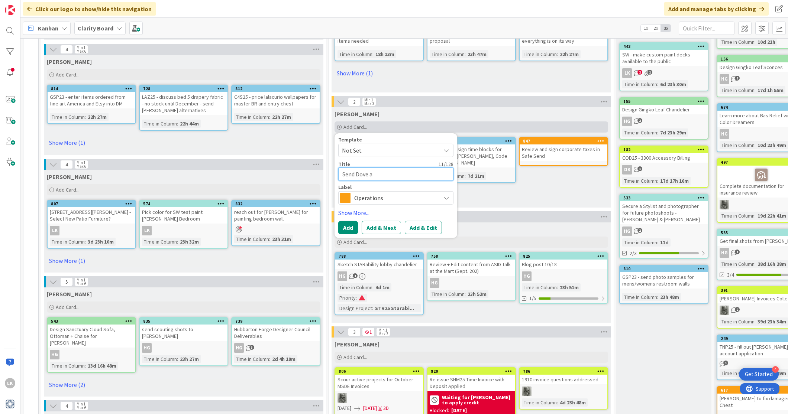
type textarea "x"
type textarea "Send Dove a n"
type textarea "x"
type textarea "Send Dove a no"
type textarea "x"
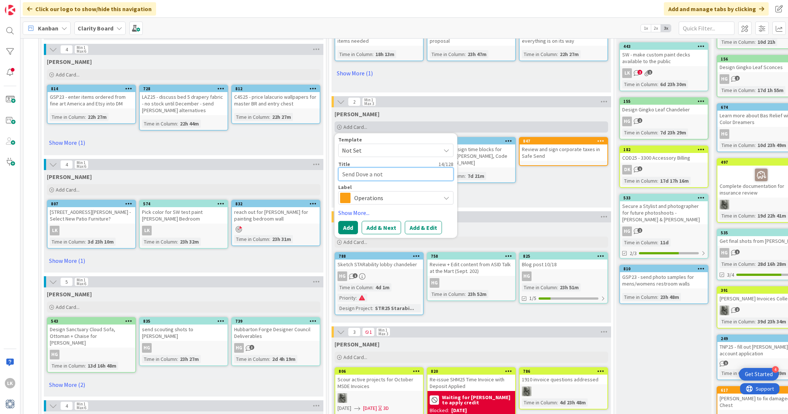
type textarea "Send Dove a note"
type textarea "x"
type textarea "Send Dove a note"
type textarea "x"
type textarea "Send Dove a note a"
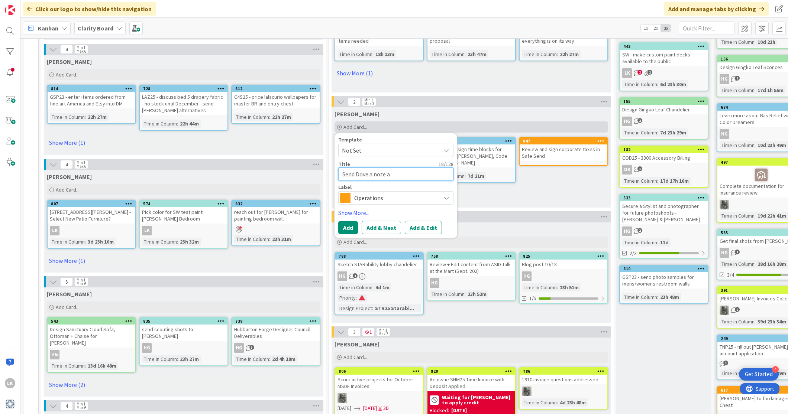
type textarea "x"
type textarea "Send Dove a note ab"
type textarea "x"
type textarea "Send Dove a note abo"
type textarea "x"
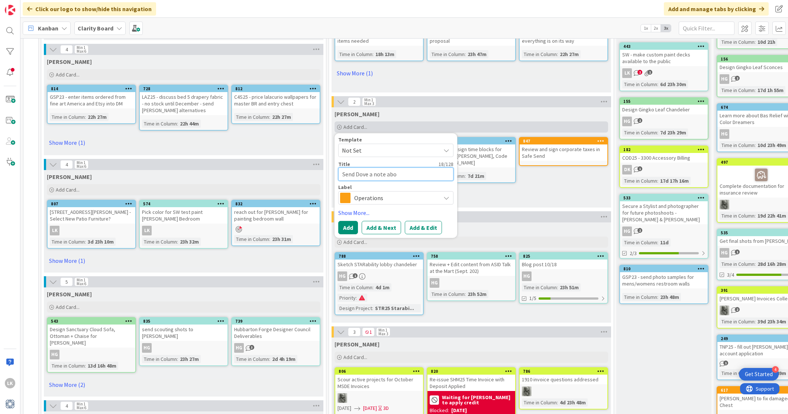
type textarea "Send Dove a note abou"
type textarea "x"
type textarea "Send Dove a note about"
type textarea "x"
type textarea "Send Dove a note about"
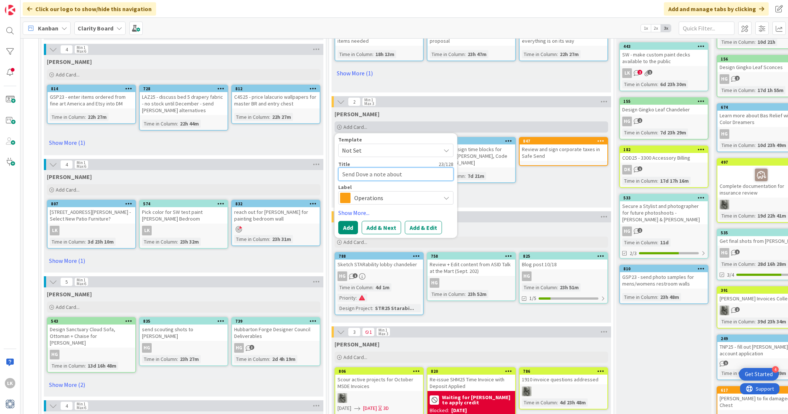
type textarea "x"
type textarea "Send Dove a note about o"
type textarea "x"
type textarea "Send Dove a note about our"
type textarea "x"
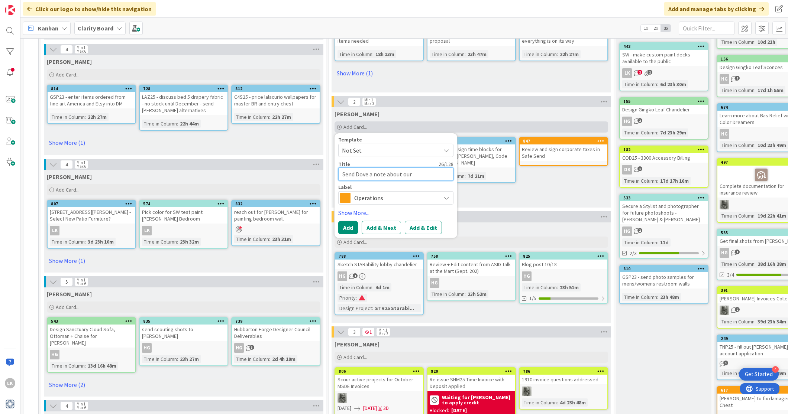
type textarea "Send Dove a note about our"
type textarea "x"
type textarea "Send Dove a note about our p"
type textarea "x"
type textarea "Send Dove a note about our pau"
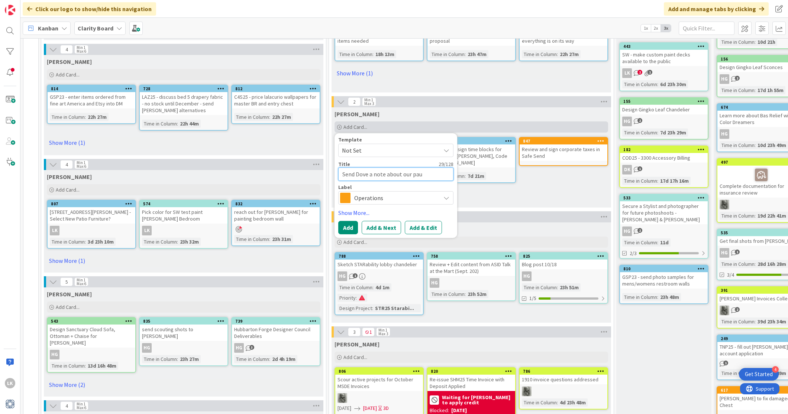
type textarea "x"
type textarea "Send Dove a note about our paus"
type textarea "x"
type textarea "Send Dove a note about our pause"
click at [447, 195] on icon at bounding box center [446, 198] width 6 height 6
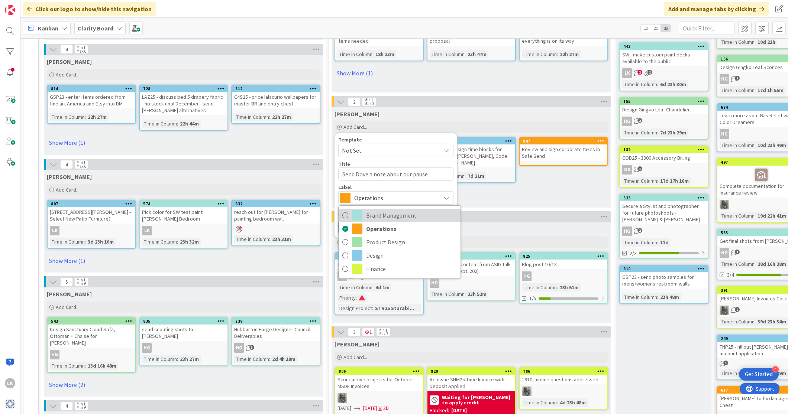
click at [346, 214] on icon at bounding box center [345, 215] width 6 height 11
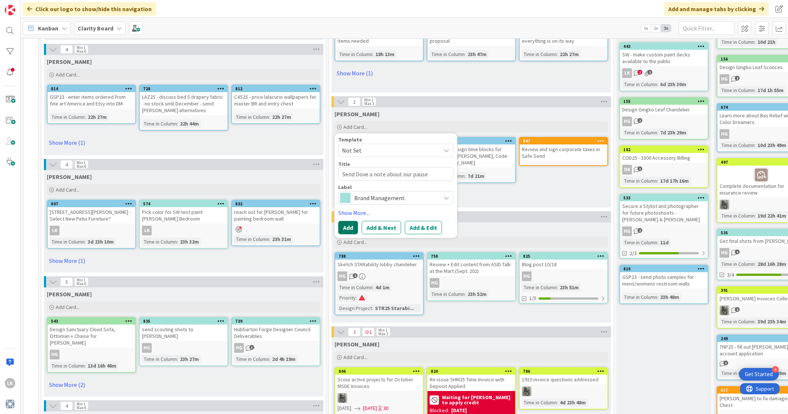
click at [347, 224] on button "Add" at bounding box center [348, 227] width 20 height 13
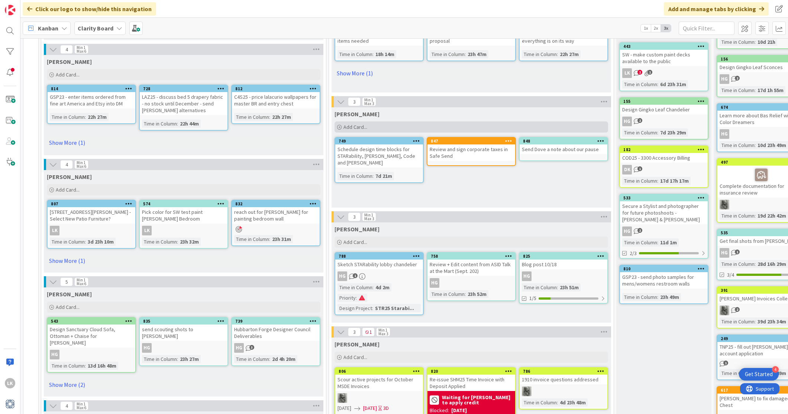
click at [352, 127] on span "Add Card..." at bounding box center [355, 127] width 24 height 7
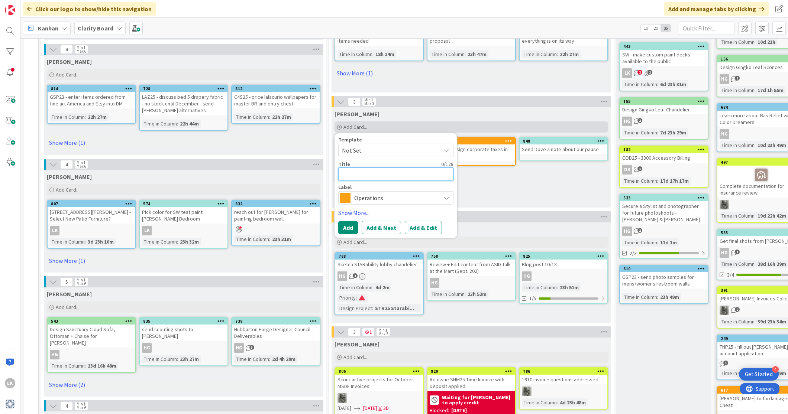
type textarea "x"
type textarea "A"
type textarea "x"
type textarea "Ans"
type textarea "x"
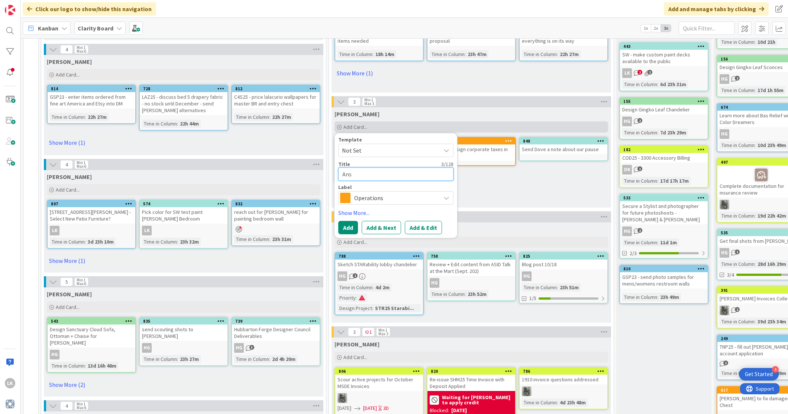
type textarea "Answ"
type textarea "x"
type textarea "Answe"
type textarea "x"
type textarea "Answer"
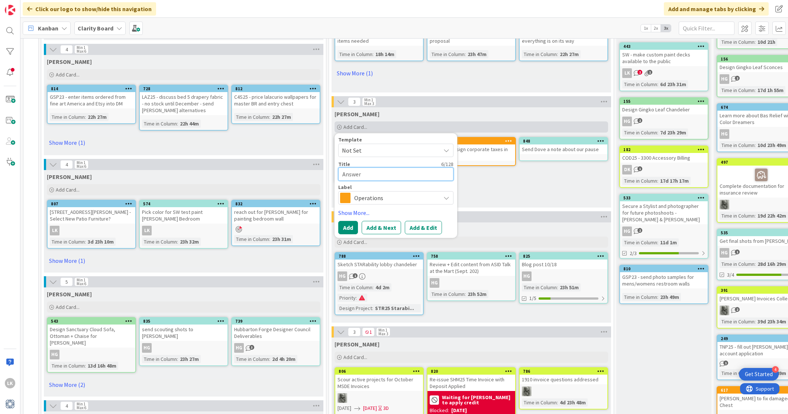
type textarea "x"
type textarea "Answer"
type textarea "x"
type textarea "Answer J"
type textarea "x"
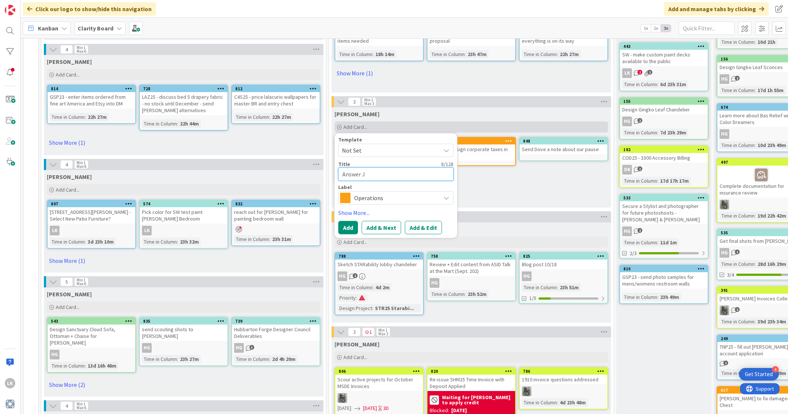
type textarea "Answer Je"
type textarea "x"
type textarea "Answer Jea"
type textarea "x"
type textarea "Answer [PERSON_NAME]"
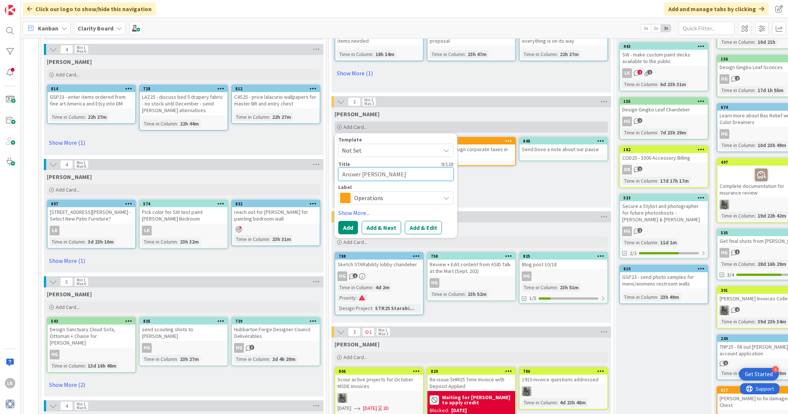
type textarea "x"
type textarea "Answer [PERSON_NAME]"
type textarea "x"
type textarea "Answer [PERSON_NAME]"
type textarea "x"
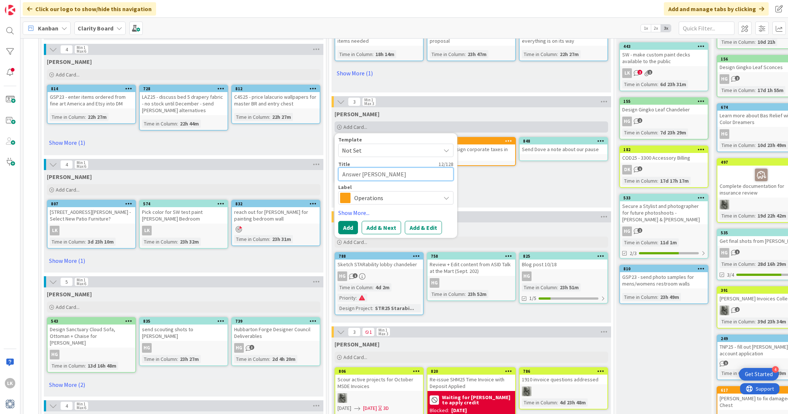
type textarea "Answer [PERSON_NAME]"
type textarea "x"
type textarea "Answer [PERSON_NAME]"
type textarea "x"
type textarea "Answer [PERSON_NAME]"
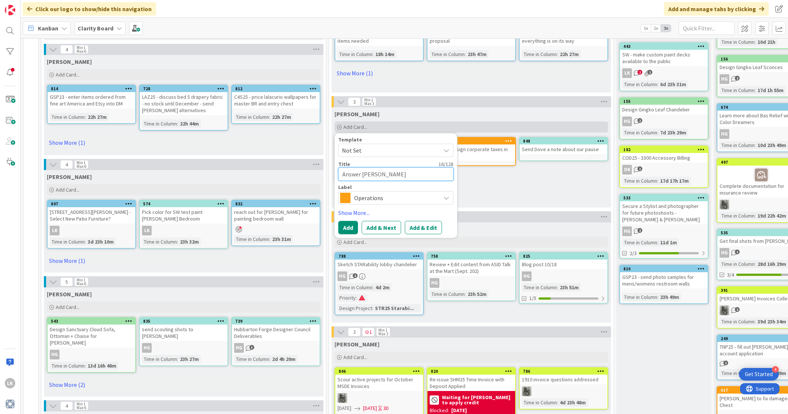
type textarea "x"
type textarea "Answer [PERSON_NAME]"
type textarea "x"
type textarea "Answer [PERSON_NAME]"
type textarea "x"
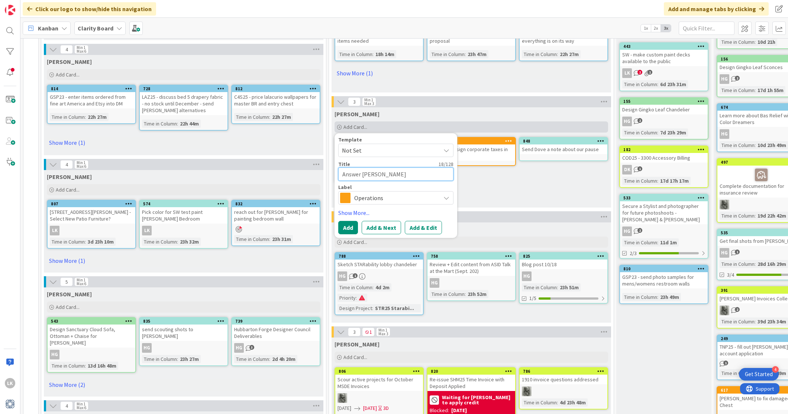
type textarea "Answer [PERSON_NAME]"
type textarea "x"
type textarea "Answer [PERSON_NAME]"
type textarea "x"
type textarea "Answer [PERSON_NAME]"
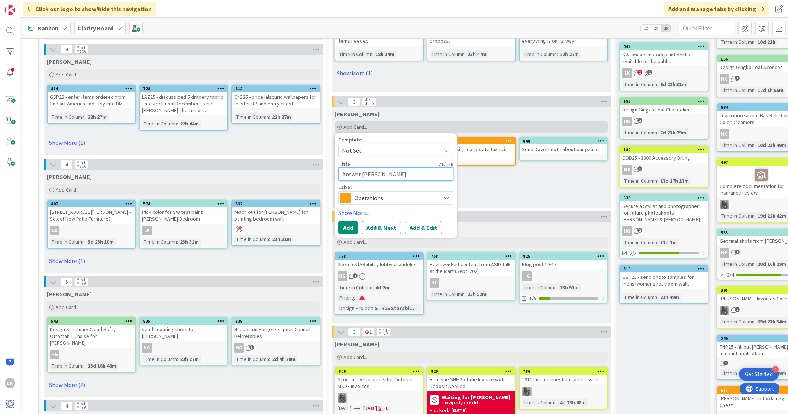
type textarea "x"
type textarea "Answer [PERSON_NAME] e"
type textarea "x"
type textarea "Answer [PERSON_NAME] em"
type textarea "x"
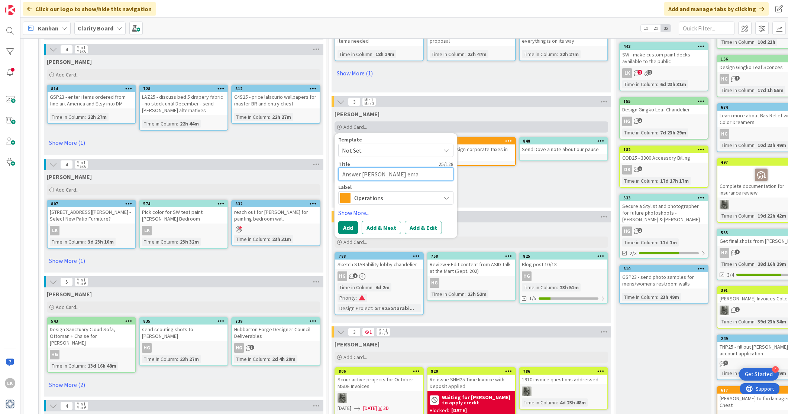
type textarea "Answer [PERSON_NAME] emai"
type textarea "x"
type textarea "Answer [PERSON_NAME] email"
type textarea "x"
type textarea "Answer [PERSON_NAME] email"
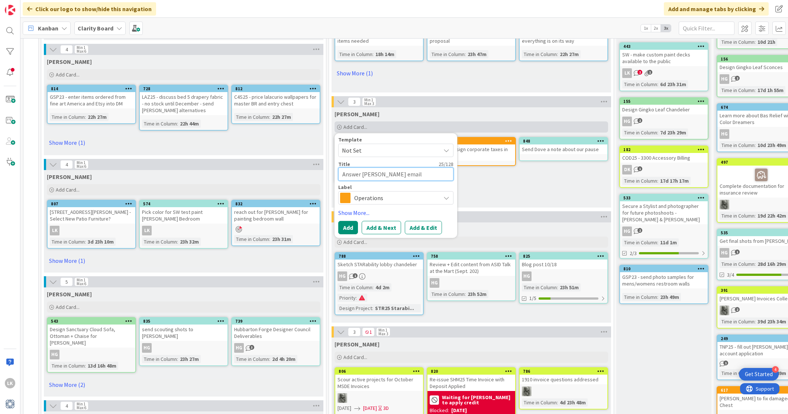
type textarea "x"
type textarea "Answer [PERSON_NAME] email a"
type textarea "x"
type textarea "Answer [PERSON_NAME] email ab"
type textarea "x"
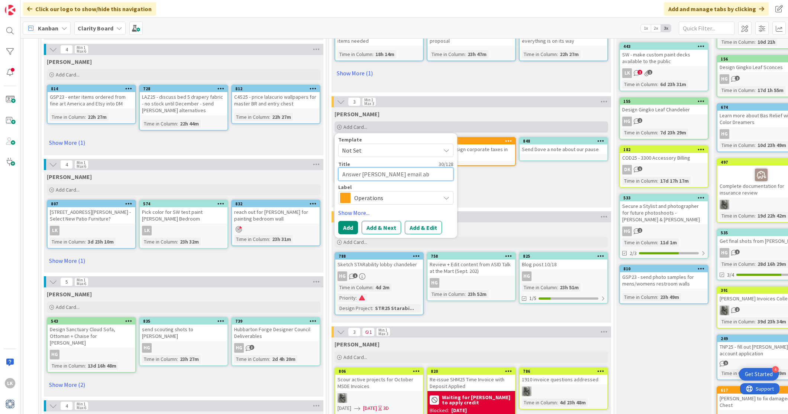
type textarea "Answer [PERSON_NAME] email abo"
type textarea "x"
type textarea "Answer [PERSON_NAME] email abou"
click at [441, 198] on div "Operations" at bounding box center [395, 197] width 115 height 13
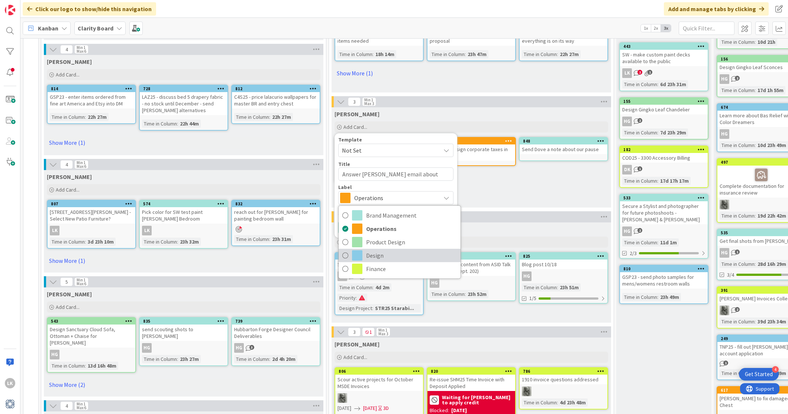
click at [346, 255] on icon at bounding box center [345, 255] width 6 height 11
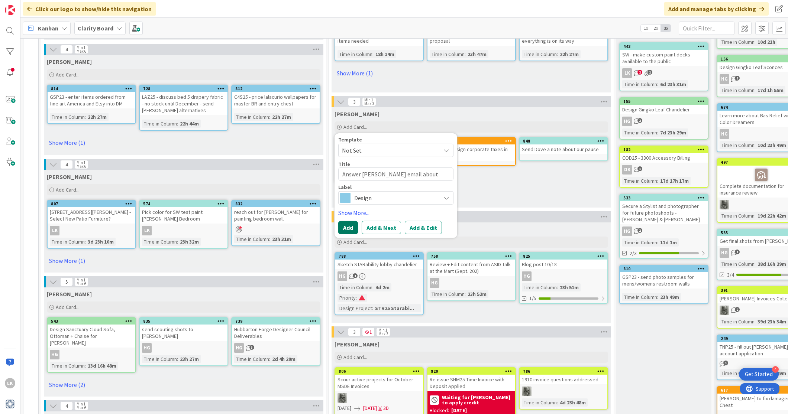
click at [346, 226] on button "Add" at bounding box center [348, 227] width 20 height 13
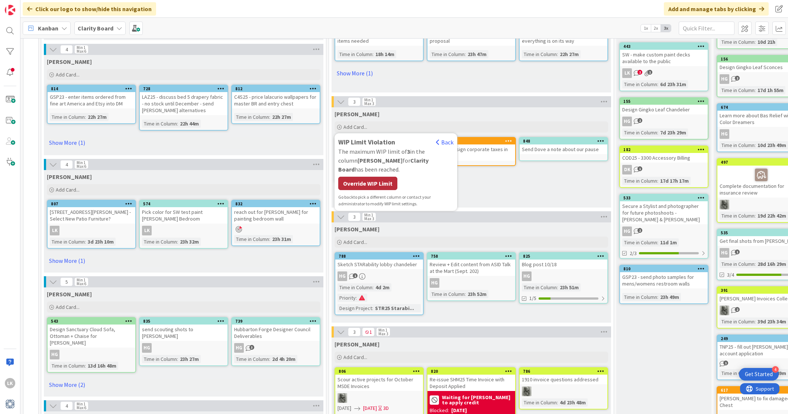
click at [384, 177] on div "Override WIP Limit" at bounding box center [367, 183] width 59 height 13
